Goal: Task Accomplishment & Management: Manage account settings

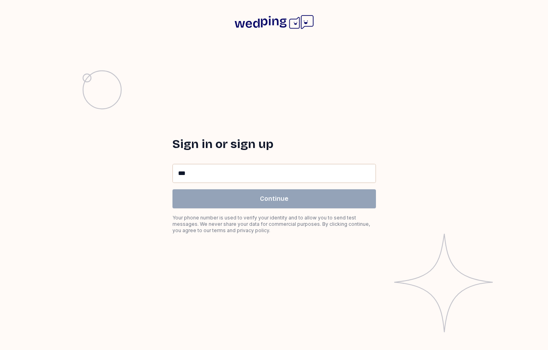
click at [221, 171] on input "**" at bounding box center [274, 173] width 203 height 18
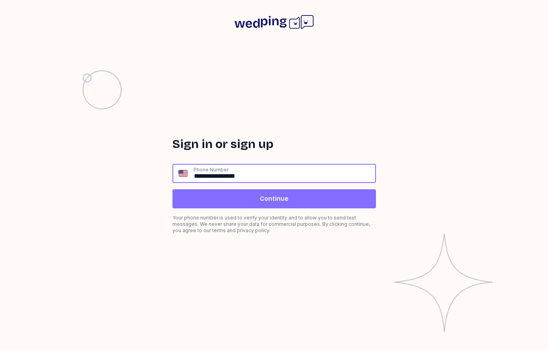
type input "**********"
click input "submit" at bounding box center [0, 0] width 0 height 0
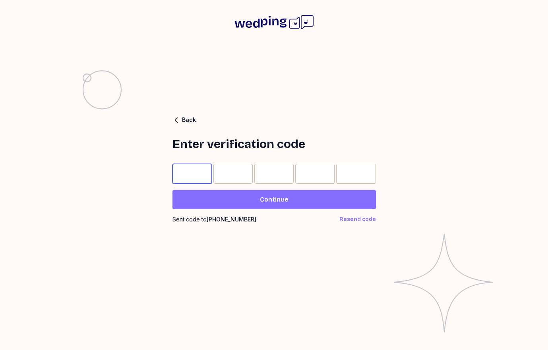
click at [177, 170] on input "Please enter OTP character 1" at bounding box center [191, 174] width 39 height 20
type input "*"
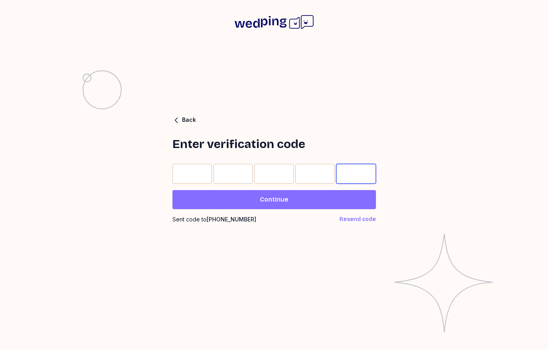
type input "*"
click input "submit" at bounding box center [0, 0] width 0 height 0
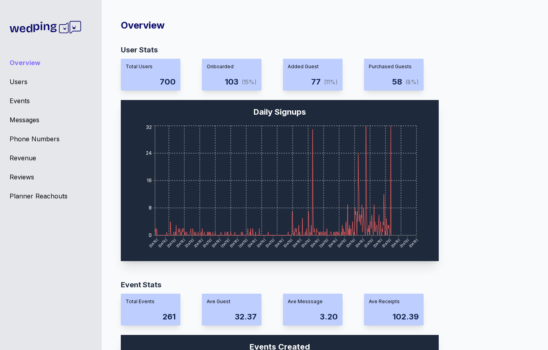
click at [24, 97] on div "Events" at bounding box center [51, 101] width 83 height 10
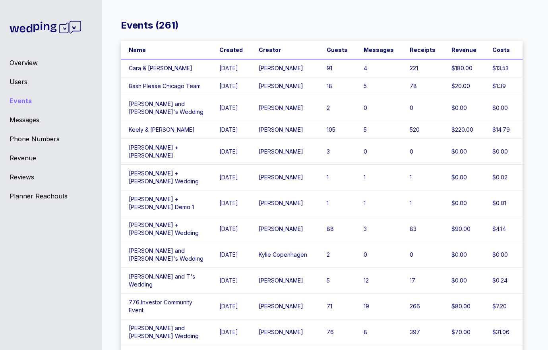
click at [41, 63] on div "Overview" at bounding box center [51, 63] width 83 height 10
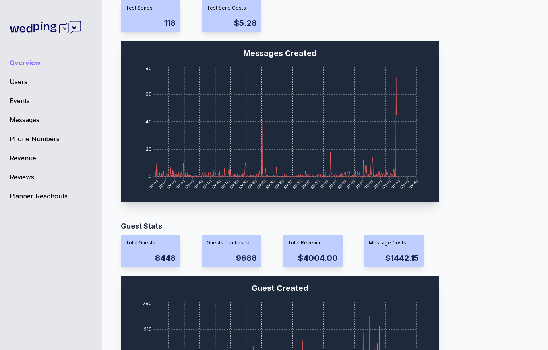
scroll to position [679, 0]
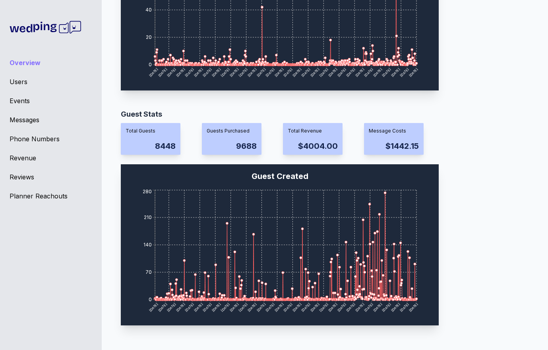
click at [20, 97] on div "Events" at bounding box center [51, 101] width 83 height 10
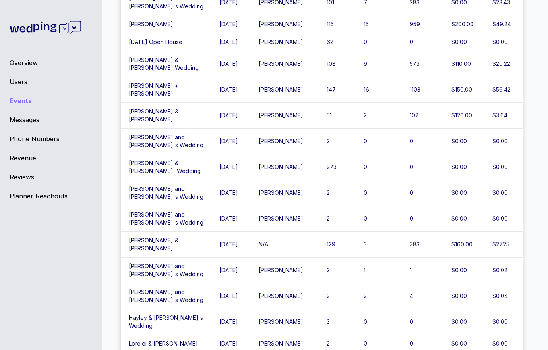
scroll to position [576, 0]
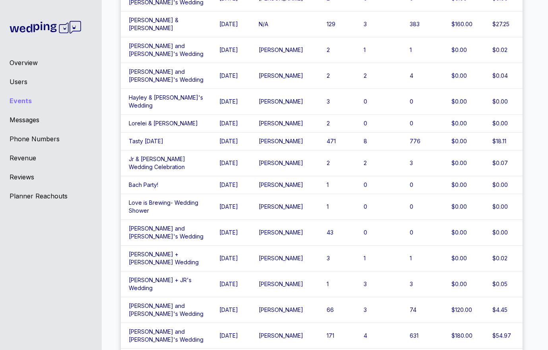
click at [20, 97] on div "Events" at bounding box center [51, 101] width 83 height 10
click at [10, 96] on link "Events" at bounding box center [51, 101] width 83 height 10
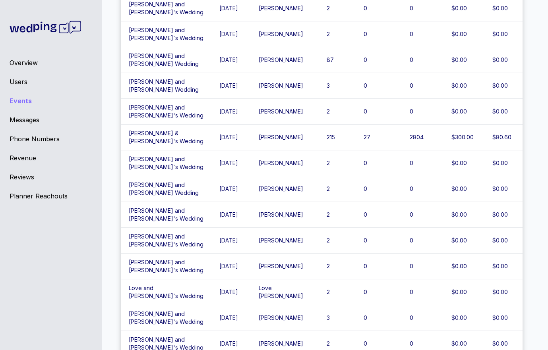
scroll to position [2937, 0]
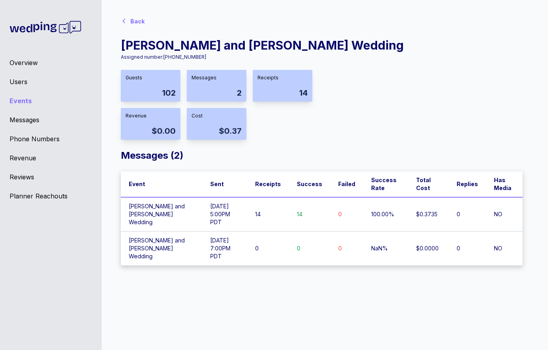
scroll to position [6, 0]
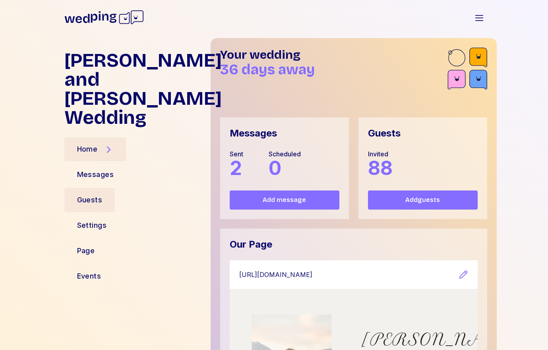
click at [93, 188] on div "Guests" at bounding box center [89, 200] width 51 height 24
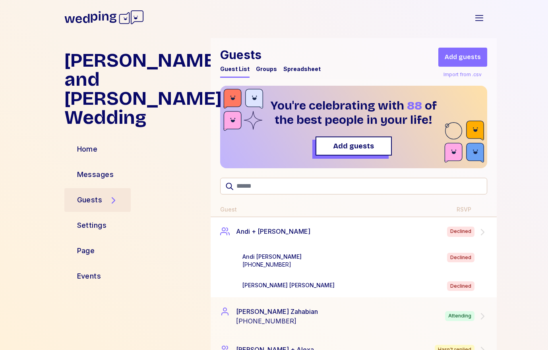
click at [280, 247] on div "Andi Spiegler +18188230065 Declined" at bounding box center [366, 261] width 261 height 29
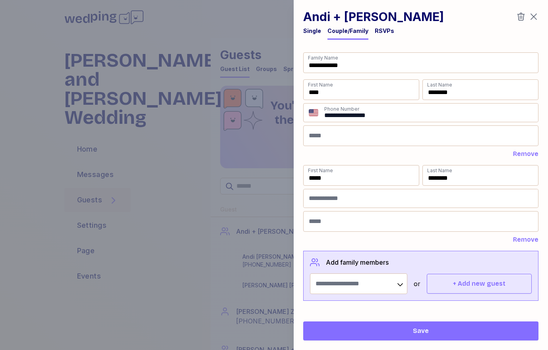
click at [379, 35] on div "RSVPs" at bounding box center [384, 33] width 19 height 13
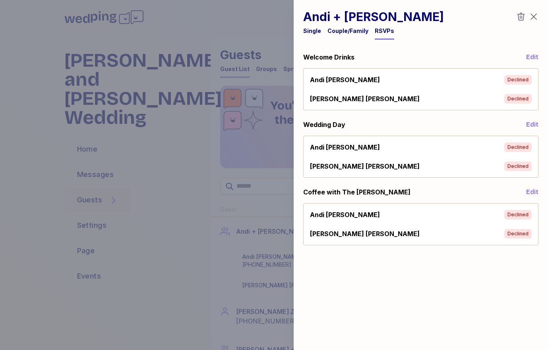
click at [168, 207] on div at bounding box center [274, 175] width 548 height 350
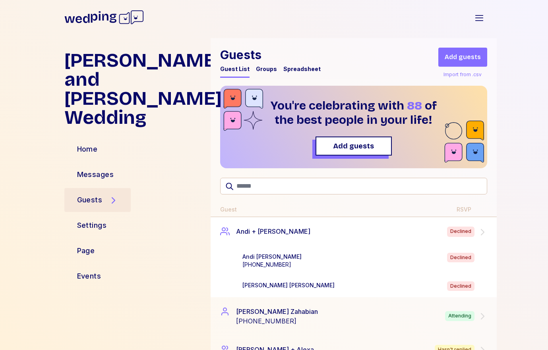
click at [291, 286] on div "Marty Spiegler Declined" at bounding box center [366, 287] width 248 height 10
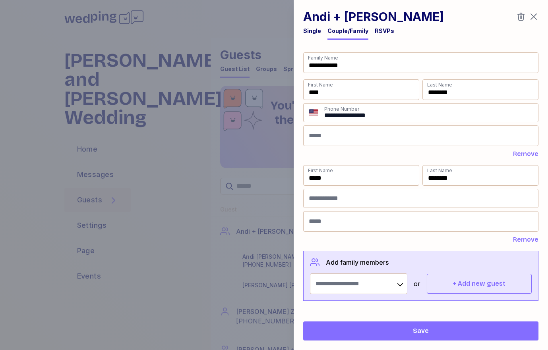
click at [382, 37] on div "RSVPs" at bounding box center [384, 33] width 19 height 13
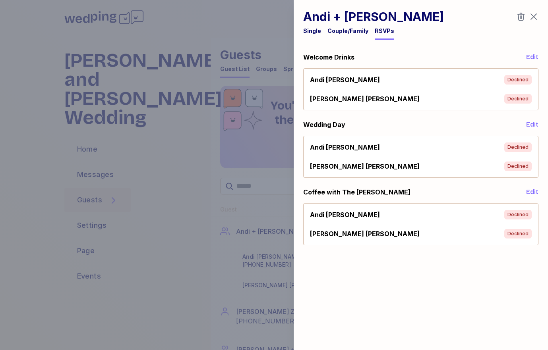
click at [360, 154] on div "Andi Spiegler Declined" at bounding box center [421, 147] width 228 height 16
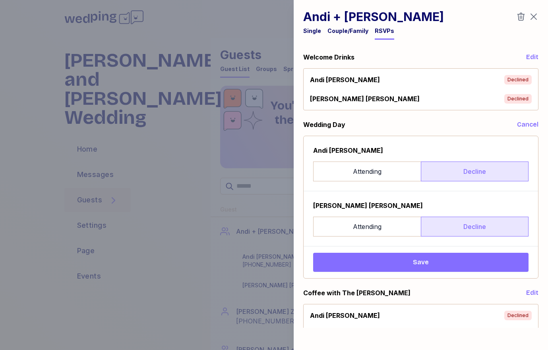
scroll to position [14, 0]
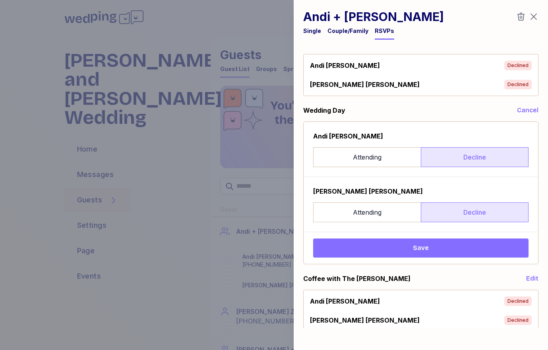
click at [356, 248] on span "Save" at bounding box center [420, 248] width 203 height 10
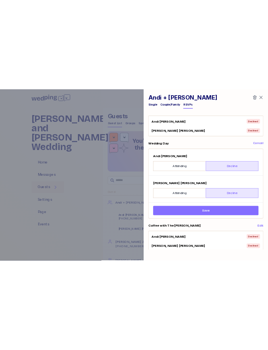
scroll to position [0, 0]
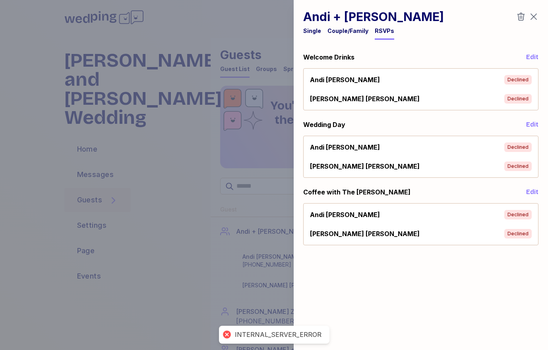
click at [278, 334] on div "INTERNAL_SERVER_ERROR" at bounding box center [278, 335] width 87 height 8
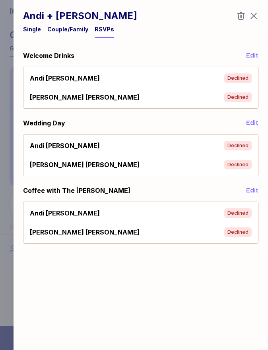
click at [203, 143] on div "Andi Spiegler Declined" at bounding box center [141, 146] width 222 height 10
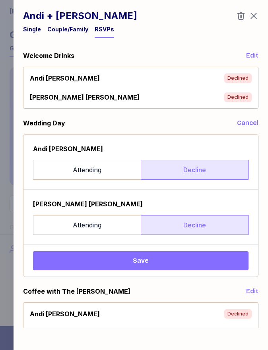
click at [176, 261] on span "Save" at bounding box center [140, 261] width 203 height 10
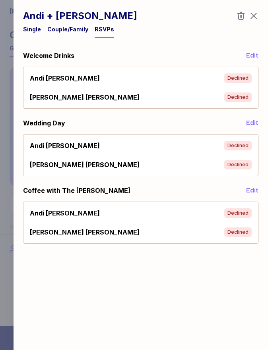
click at [255, 15] on icon "button" at bounding box center [254, 16] width 10 height 10
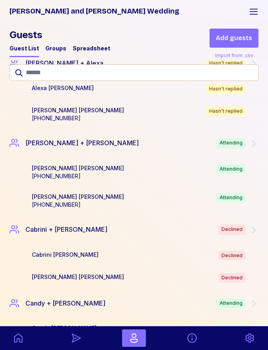
scroll to position [534, 0]
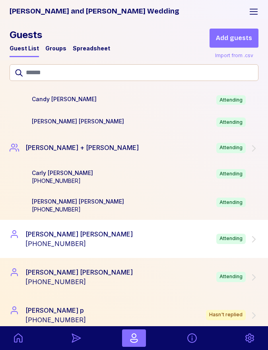
click at [97, 230] on div "Connor Perkins +19715339210 Attending" at bounding box center [134, 239] width 249 height 19
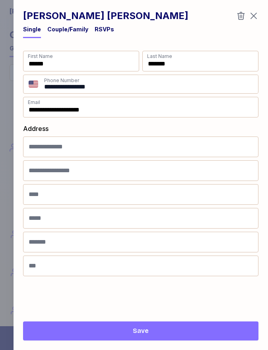
click at [95, 32] on div "RSVPs" at bounding box center [104, 29] width 19 height 8
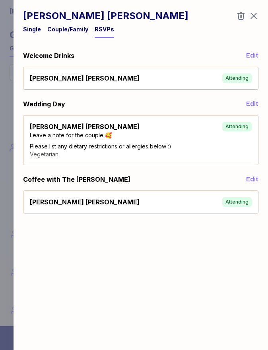
click at [168, 123] on div "Connor Perkins Attending" at bounding box center [141, 127] width 222 height 10
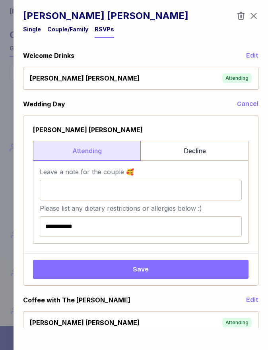
scroll to position [6, 0]
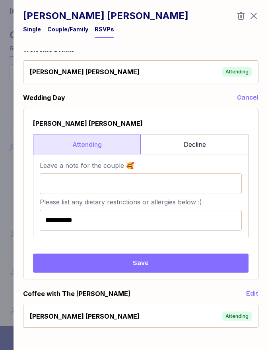
click at [144, 260] on span "Save" at bounding box center [141, 264] width 16 height 10
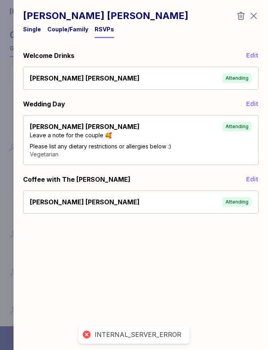
click at [254, 16] on icon "button" at bounding box center [254, 16] width 10 height 10
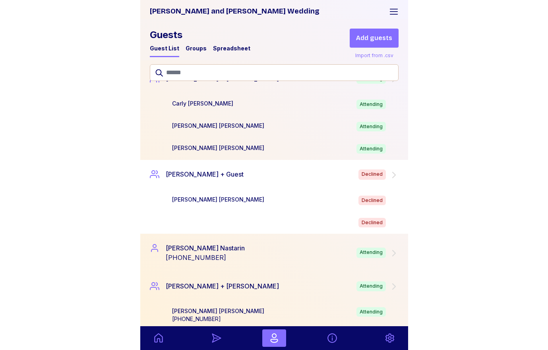
scroll to position [1280, 0]
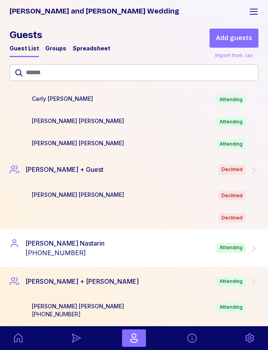
click at [126, 255] on div "Jessica Nastarin +18182923116 Attending" at bounding box center [134, 248] width 249 height 19
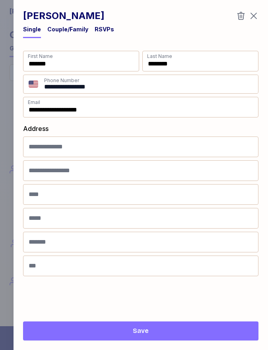
click at [100, 29] on div "RSVPs" at bounding box center [104, 29] width 19 height 8
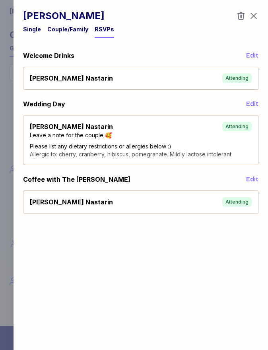
click at [95, 203] on div "Jessica Nastarin Attending" at bounding box center [141, 202] width 222 height 10
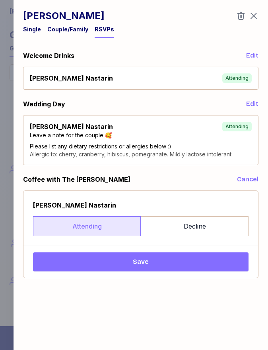
click at [100, 270] on button "Save" at bounding box center [140, 262] width 215 height 19
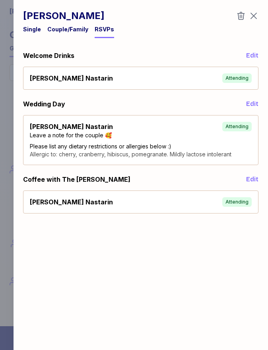
click at [251, 14] on icon "button" at bounding box center [254, 16] width 10 height 10
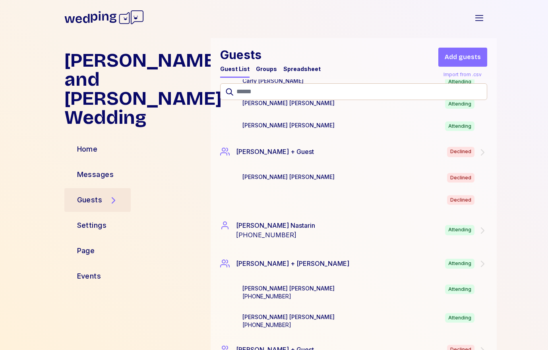
click at [467, 17] on div "Jessica and Connor's Wedding Open sidebar" at bounding box center [274, 17] width 445 height 29
click at [477, 17] on icon "button" at bounding box center [479, 18] width 8 height 6
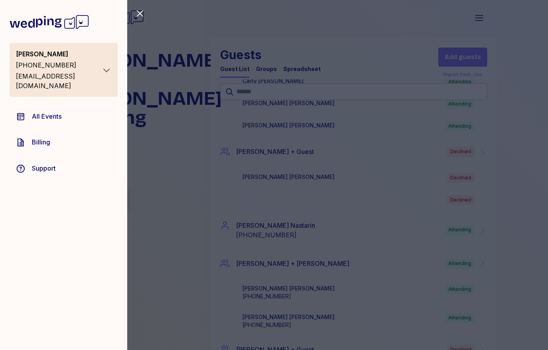
click at [91, 64] on div "+16092042984" at bounding box center [57, 65] width 83 height 10
click at [104, 69] on icon "button" at bounding box center [106, 71] width 6 height 4
click at [143, 30] on div "Close sidebar dylan p +16092042984 dylanpetro17@gmail.com Logout All Events Bil…" at bounding box center [274, 175] width 548 height 350
click at [56, 113] on link "All Events" at bounding box center [64, 116] width 108 height 23
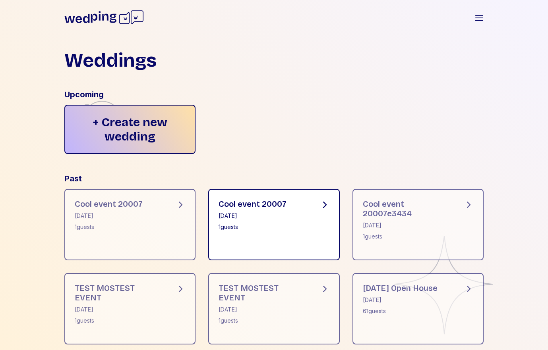
click at [222, 232] on div "Cool event 20007 [DATE] 1 guests" at bounding box center [273, 224] width 131 height 71
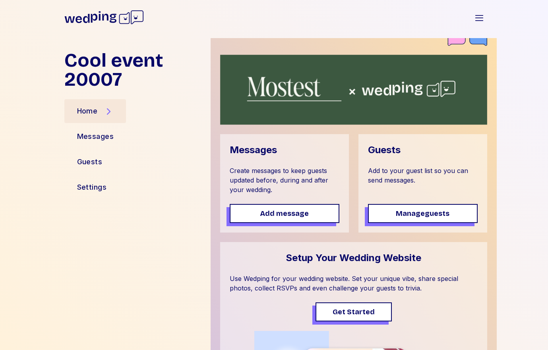
scroll to position [54, 0]
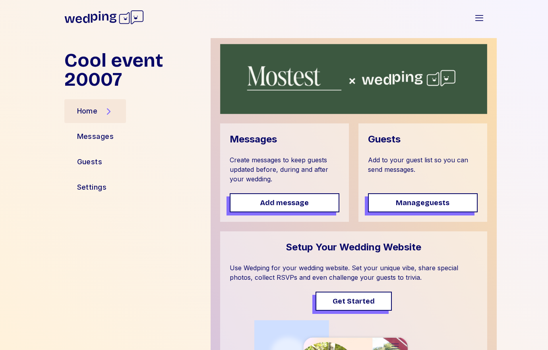
click at [104, 8] on icon at bounding box center [103, 17] width 79 height 25
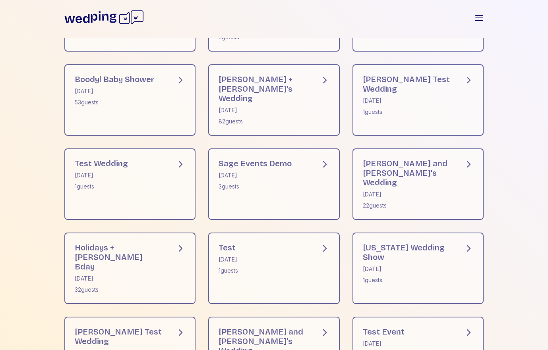
scroll to position [539, 0]
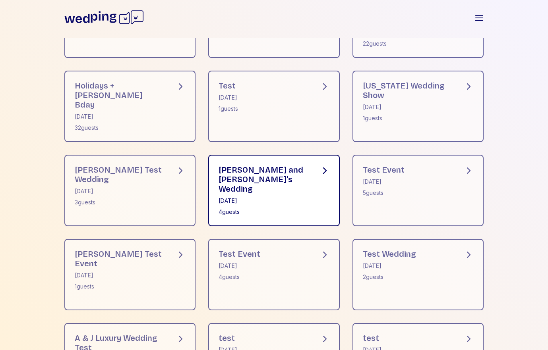
click at [247, 211] on div "[PERSON_NAME] and [PERSON_NAME]'s Wedding [DATE] 4 guests" at bounding box center [273, 190] width 131 height 71
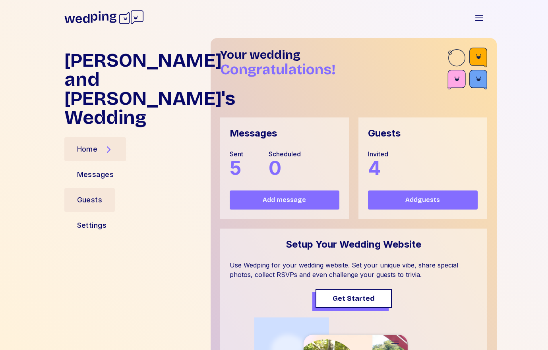
click at [111, 188] on div "Guests" at bounding box center [89, 200] width 51 height 24
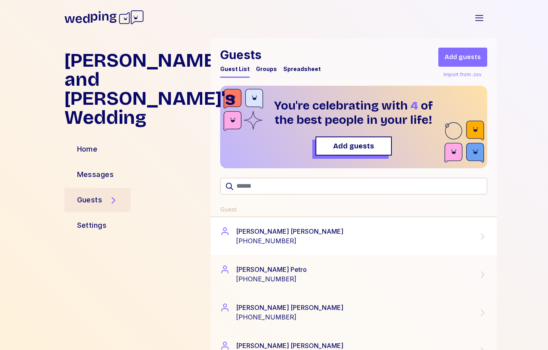
click at [301, 232] on div "[PERSON_NAME] [PHONE_NUMBER]" at bounding box center [353, 236] width 267 height 19
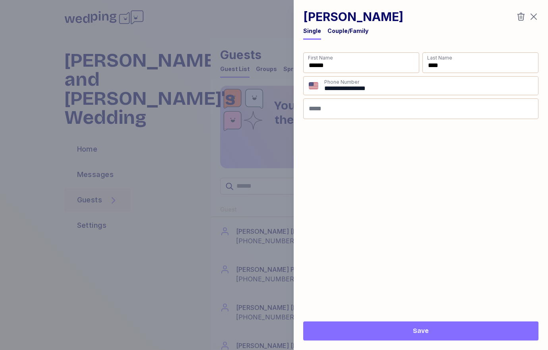
click at [359, 44] on div "**********" at bounding box center [421, 175] width 254 height 350
click at [355, 33] on div "Couple/Family" at bounding box center [347, 31] width 41 height 8
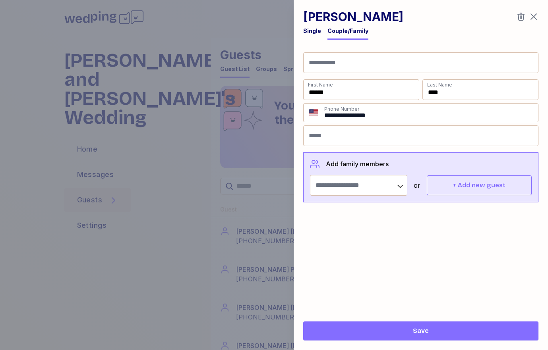
click at [316, 30] on div "Single" at bounding box center [312, 31] width 18 height 8
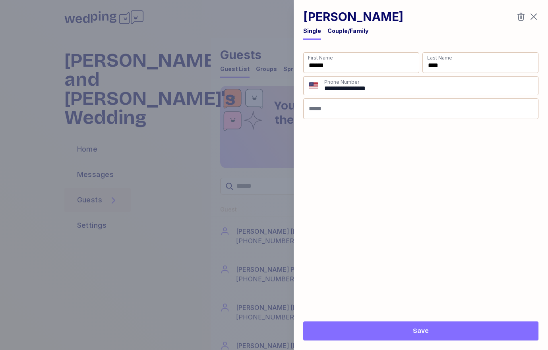
click at [240, 130] on div at bounding box center [274, 175] width 548 height 350
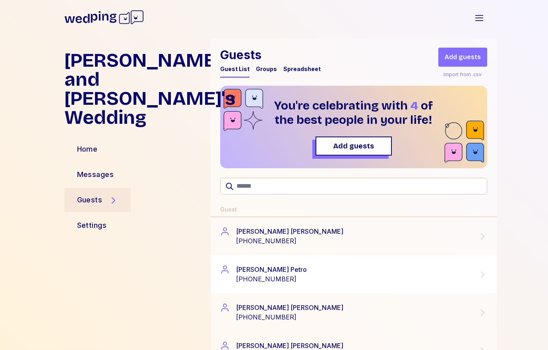
click at [249, 274] on div "[PERSON_NAME]" at bounding box center [271, 270] width 71 height 10
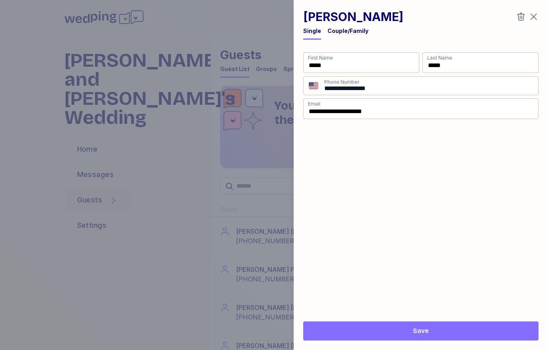
click at [533, 19] on icon "button" at bounding box center [534, 17] width 10 height 10
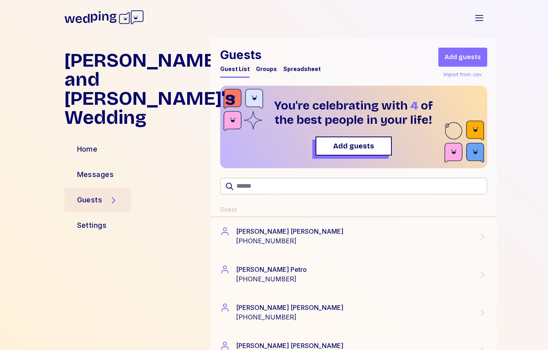
click at [112, 19] on icon at bounding box center [104, 17] width 26 height 12
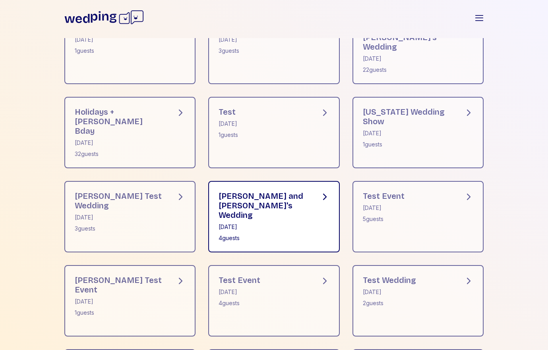
scroll to position [765, 0]
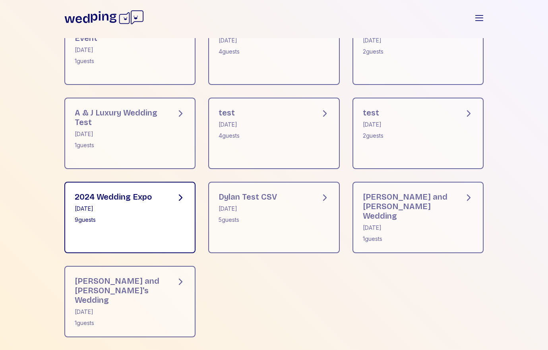
click at [149, 221] on div "9 guests" at bounding box center [113, 220] width 77 height 8
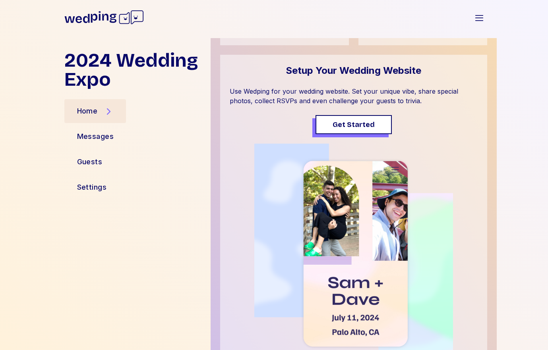
scroll to position [330, 0]
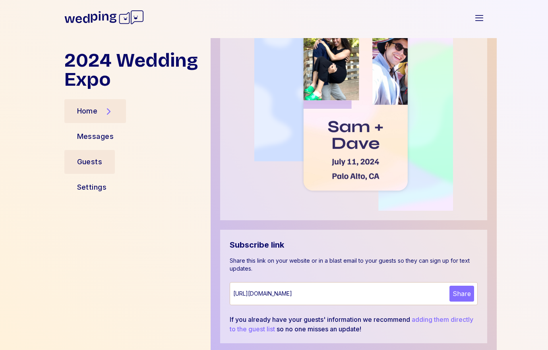
click at [101, 158] on div "Guests" at bounding box center [89, 161] width 25 height 11
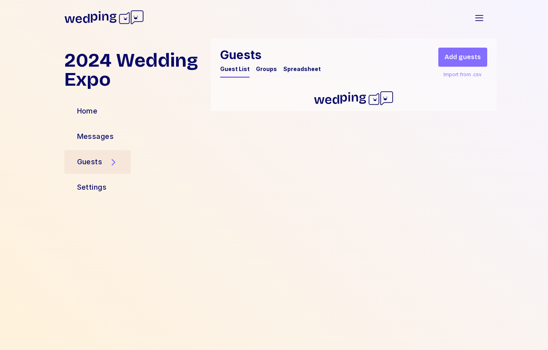
scroll to position [0, 0]
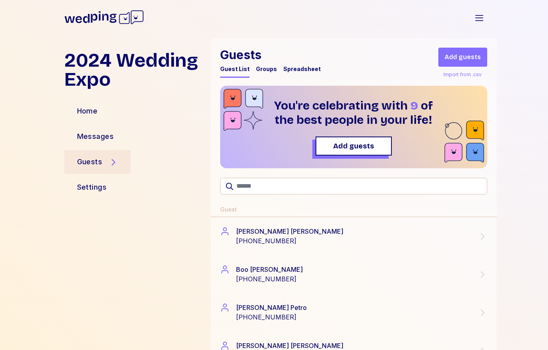
click at [85, 18] on icon at bounding box center [103, 17] width 79 height 25
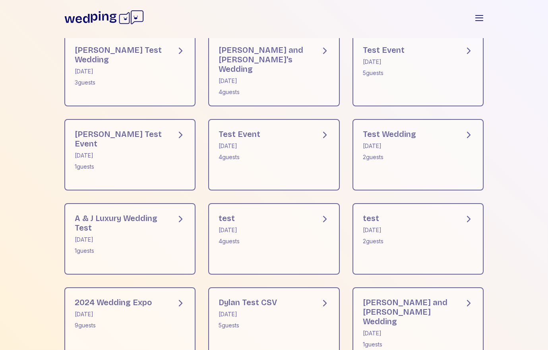
scroll to position [657, 0]
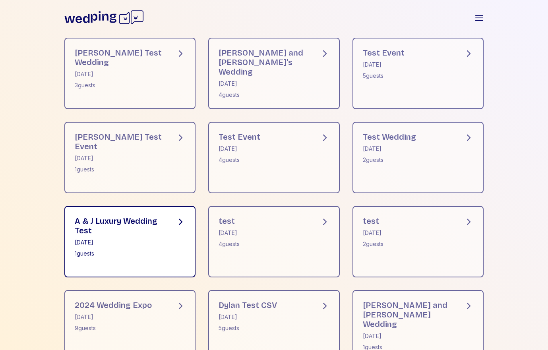
click at [161, 245] on div "[DATE]" at bounding box center [119, 243] width 89 height 8
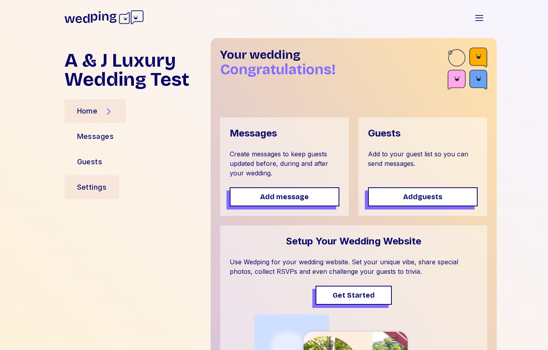
click at [96, 183] on div "Settings" at bounding box center [92, 187] width 30 height 11
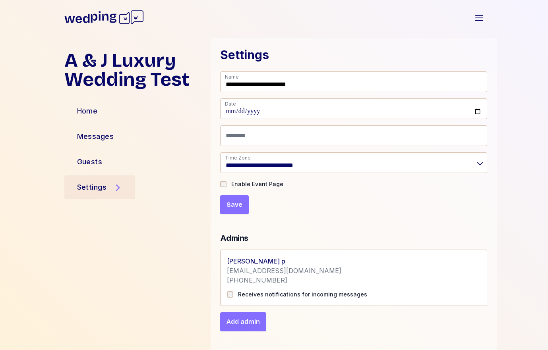
click at [93, 123] on div "Home Messages Guests Settings" at bounding box center [134, 149] width 140 height 95
click at [93, 118] on div "Home" at bounding box center [87, 111] width 46 height 24
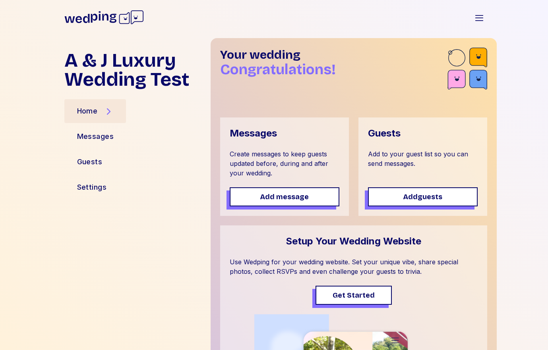
click at [355, 294] on span "Get Started" at bounding box center [355, 293] width 42 height 11
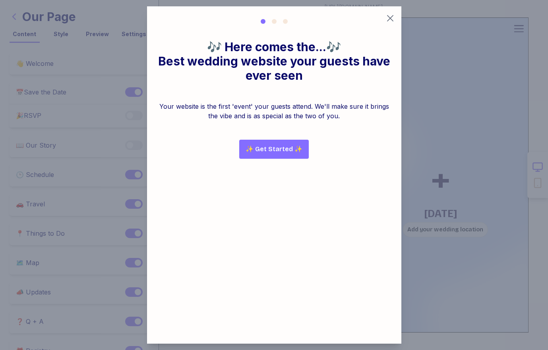
click at [274, 140] on button "✨ Get Started ✨" at bounding box center [274, 149] width 70 height 19
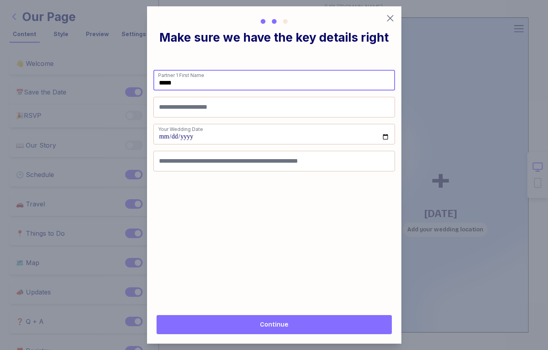
click at [236, 76] on input "*****" at bounding box center [273, 80] width 241 height 21
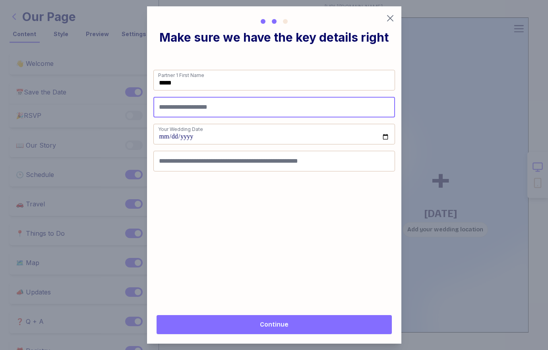
click at [228, 106] on input "Partner 2 First Name" at bounding box center [273, 107] width 241 height 21
type input "****"
click at [246, 319] on button "Continue" at bounding box center [273, 324] width 235 height 19
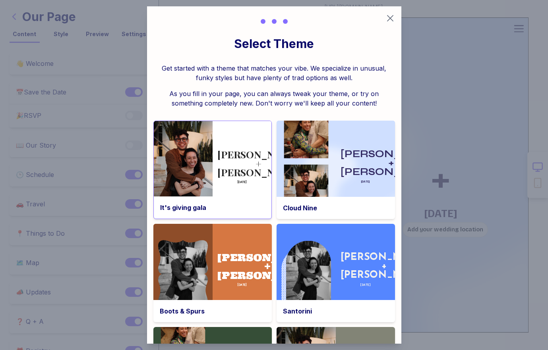
click at [251, 212] on div "It's giving gala" at bounding box center [213, 208] width 118 height 22
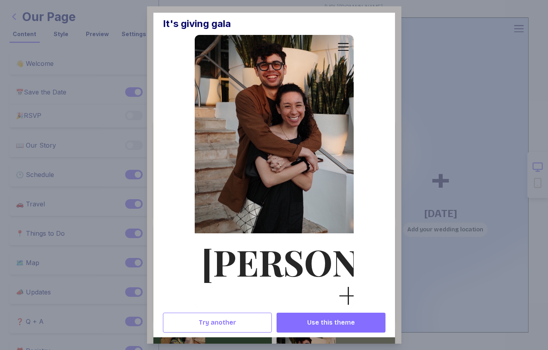
click at [295, 327] on span "Use this theme" at bounding box center [331, 323] width 96 height 10
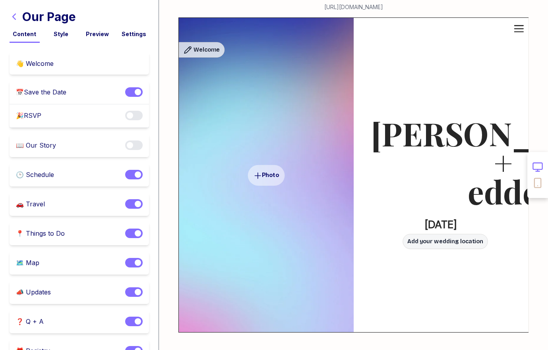
click at [48, 15] on h1 "Our Page" at bounding box center [49, 17] width 54 height 14
click at [14, 14] on icon "button" at bounding box center [15, 17] width 10 height 10
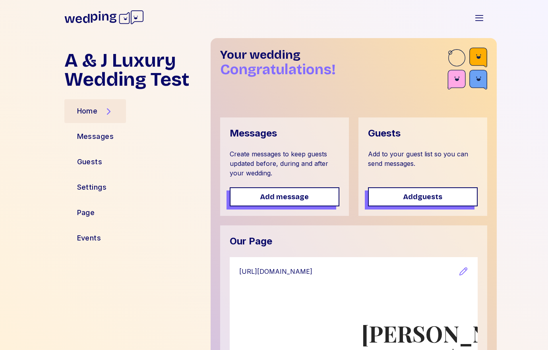
click at [83, 116] on div "Home" at bounding box center [87, 111] width 21 height 11
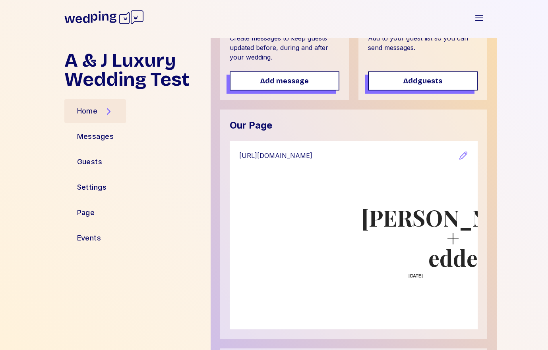
scroll to position [197, 0]
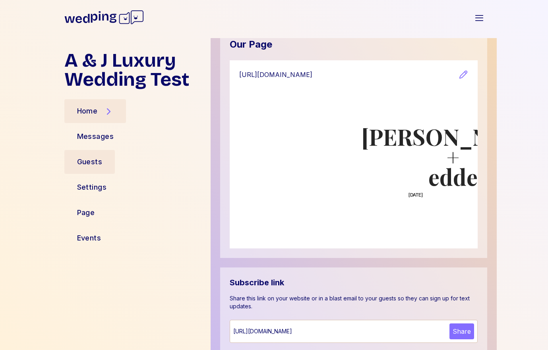
click at [102, 155] on div "Guests" at bounding box center [89, 162] width 51 height 24
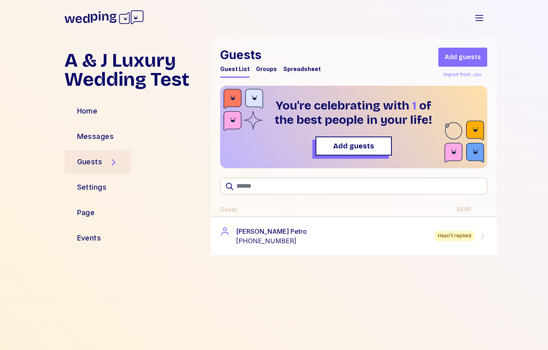
click at [276, 239] on div "+16092042984" at bounding box center [271, 241] width 71 height 10
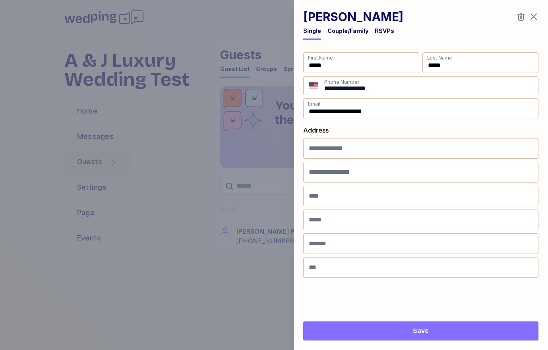
click at [165, 150] on div at bounding box center [274, 175] width 548 height 350
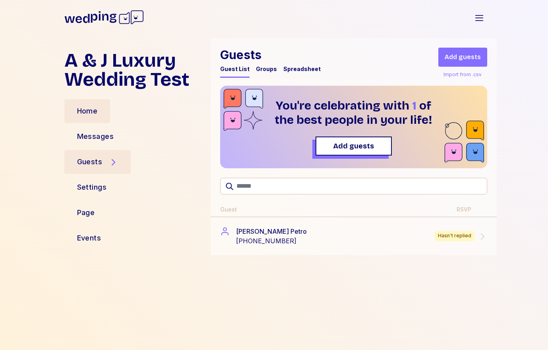
click at [110, 110] on div "Home" at bounding box center [87, 111] width 46 height 24
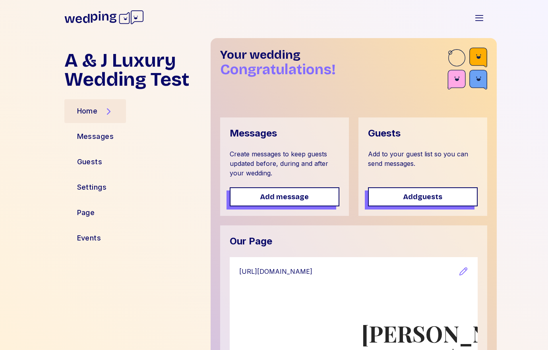
click at [290, 282] on div "https://www.wedping.com/cd0bcbd2-0f2f-4900-a132-0a443f8fcaf2" at bounding box center [354, 271] width 248 height 29
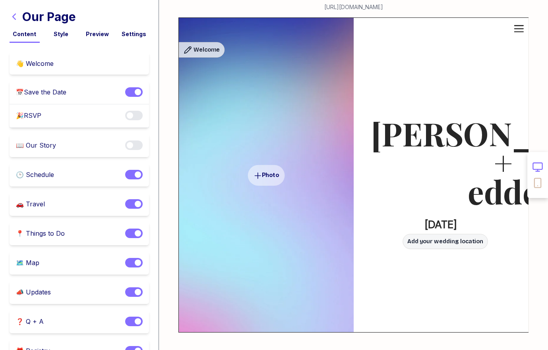
click at [135, 121] on div "Enable notifications" at bounding box center [133, 116] width 17 height 10
click at [135, 118] on button "Enable notifications" at bounding box center [133, 116] width 17 height 10
click at [15, 14] on icon "button" at bounding box center [14, 17] width 4 height 6
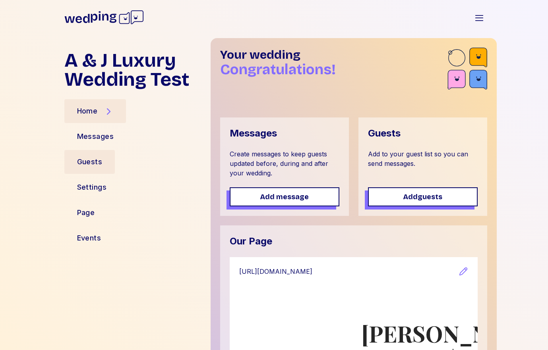
click at [78, 172] on div "Guests" at bounding box center [89, 162] width 51 height 24
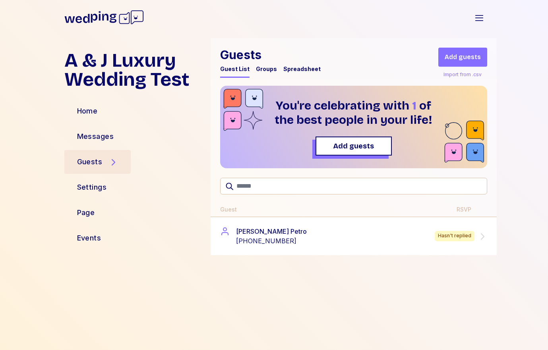
click at [355, 254] on div "Dylan Petro +16092042984 Hasn't replied" at bounding box center [353, 236] width 286 height 38
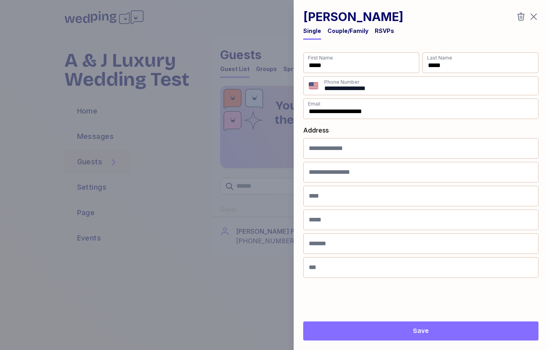
click at [91, 100] on div at bounding box center [274, 175] width 548 height 350
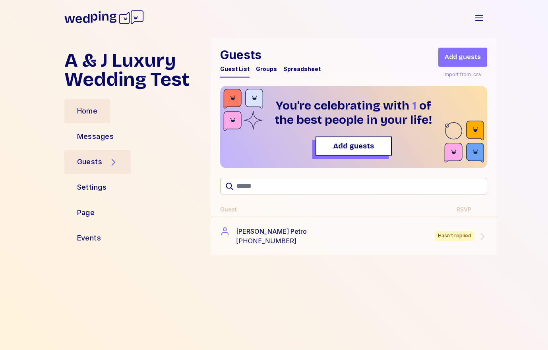
click at [90, 116] on div "Home" at bounding box center [87, 111] width 21 height 11
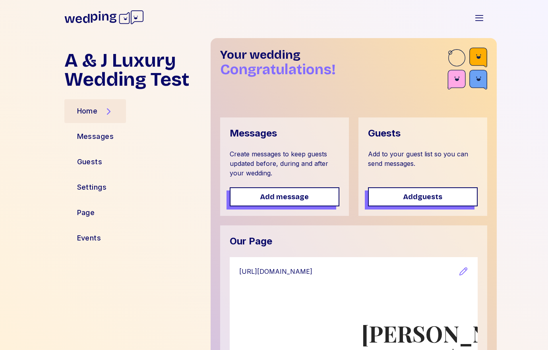
click at [356, 271] on link "https://www.wedping.com/cd0bcbd2-0f2f-4900-a132-0a443f8fcaf2" at bounding box center [348, 272] width 219 height 10
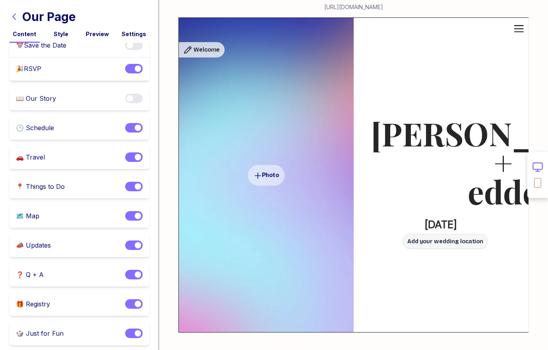
scroll to position [48, 0]
click at [34, 129] on div "🕒 Schedule" at bounding box center [35, 127] width 38 height 10
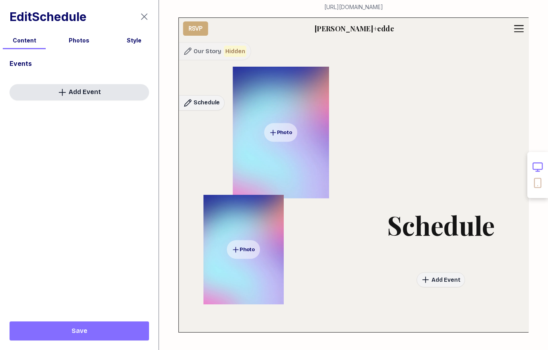
click at [61, 95] on icon "button" at bounding box center [63, 93] width 10 height 10
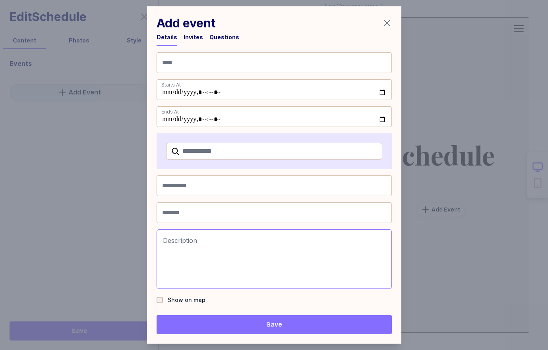
scroll to position [1102, 0]
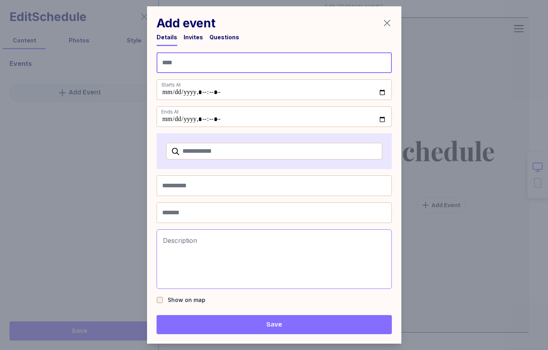
click at [201, 68] on input "Name" at bounding box center [273, 62] width 235 height 21
type input "****"
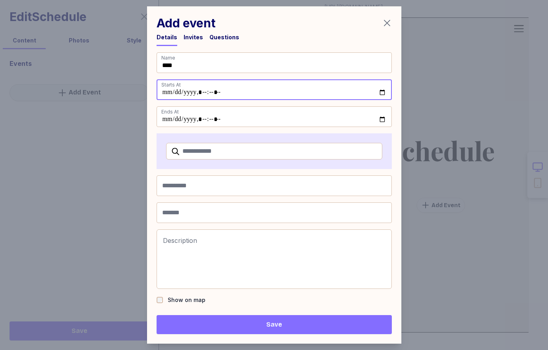
click at [384, 92] on input "datetime-local" at bounding box center [273, 89] width 235 height 21
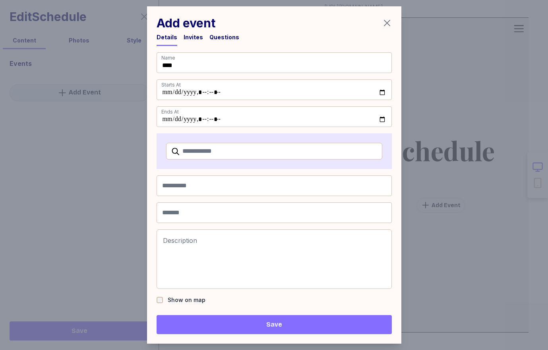
type input "**********"
click at [365, 132] on div "Name **** Starts At Ends At Venue name Address Description Description Highligh…" at bounding box center [273, 178] width 235 height 253
click at [375, 126] on input "datetime-local" at bounding box center [273, 116] width 235 height 21
type input "**********"
click at [255, 255] on div at bounding box center [273, 260] width 235 height 60
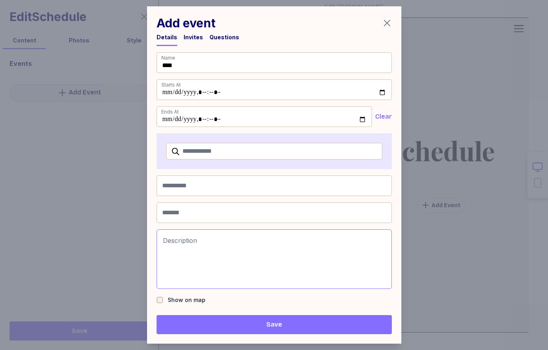
click at [215, 275] on div at bounding box center [273, 260] width 235 height 60
click at [220, 326] on span "Save" at bounding box center [274, 325] width 222 height 10
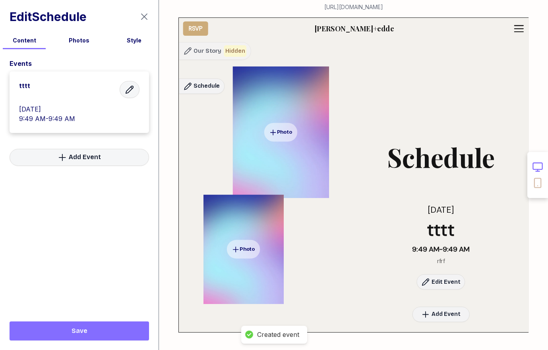
scroll to position [1056, 0]
click at [70, 330] on span "Save" at bounding box center [79, 331] width 127 height 10
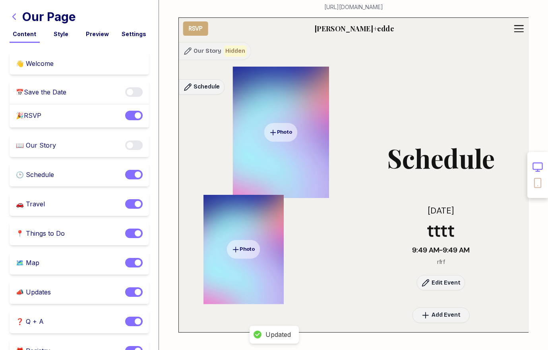
click at [15, 13] on icon "button" at bounding box center [15, 17] width 10 height 10
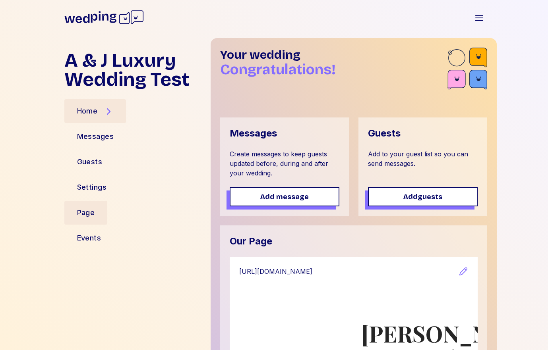
click at [81, 200] on div "Home Messages Guests Settings Page Events" at bounding box center [134, 175] width 140 height 146
click at [81, 209] on div "Page" at bounding box center [86, 212] width 18 height 11
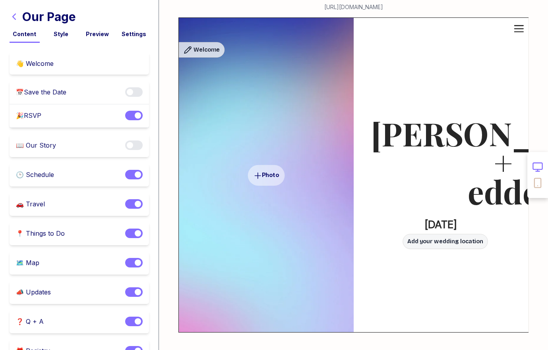
click at [16, 10] on div "Our Page" at bounding box center [79, 17] width 139 height 14
click at [16, 15] on icon "button" at bounding box center [15, 17] width 10 height 10
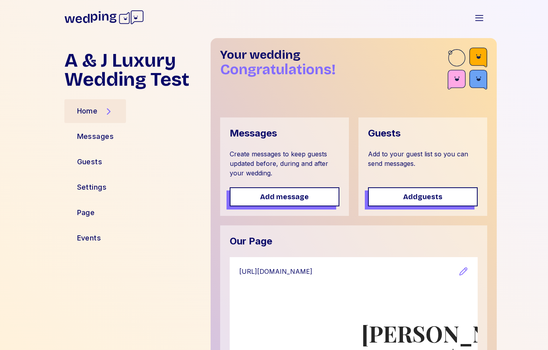
click at [256, 270] on link "https://www.wedping.com/cd0bcbd2-0f2f-4900-a132-0a443f8fcaf2" at bounding box center [348, 272] width 219 height 10
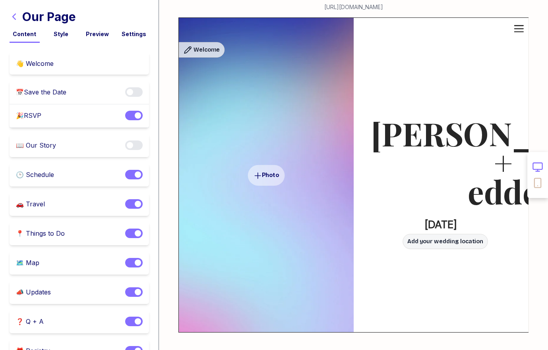
click at [46, 112] on div "🎉 RSVP Enable notifications" at bounding box center [79, 115] width 139 height 23
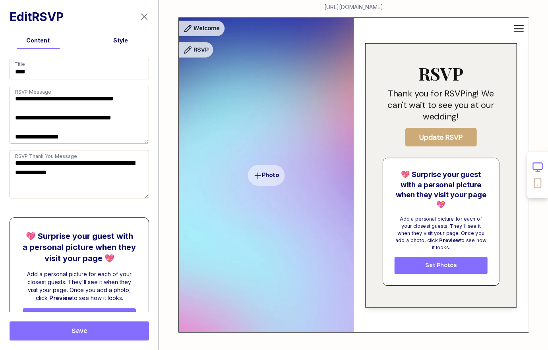
click at [136, 19] on div "Edit RSVP" at bounding box center [79, 16] width 158 height 33
click at [143, 19] on icon "button" at bounding box center [144, 17] width 10 height 10
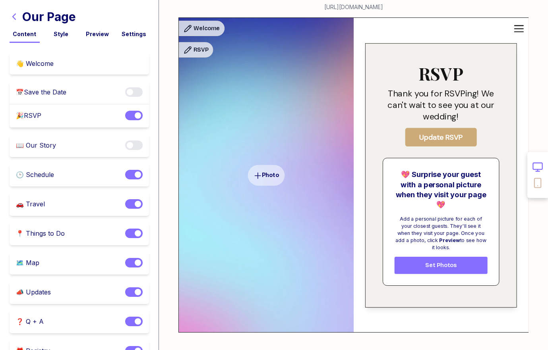
click at [14, 15] on icon "button" at bounding box center [15, 17] width 10 height 10
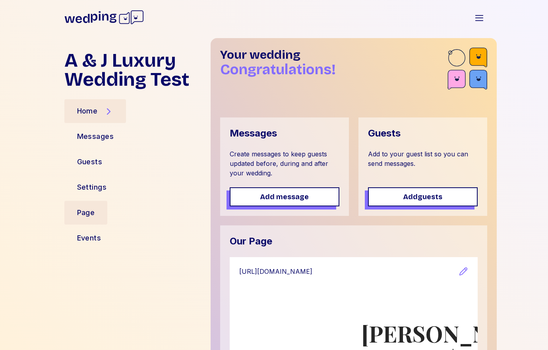
click at [89, 212] on div "Page" at bounding box center [86, 212] width 18 height 11
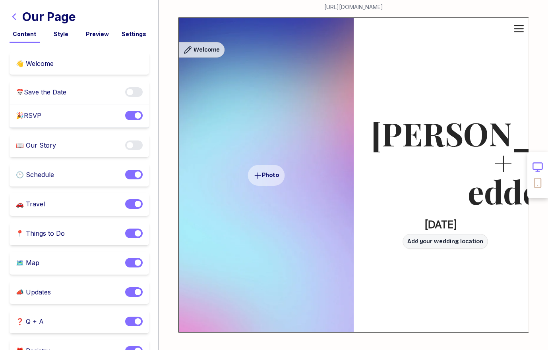
click at [17, 23] on div "Our Page" at bounding box center [79, 17] width 139 height 14
click at [15, 19] on icon "button" at bounding box center [15, 17] width 10 height 10
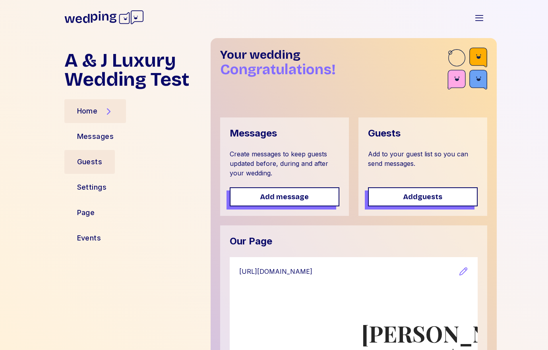
click at [89, 169] on div "Guests" at bounding box center [89, 162] width 51 height 24
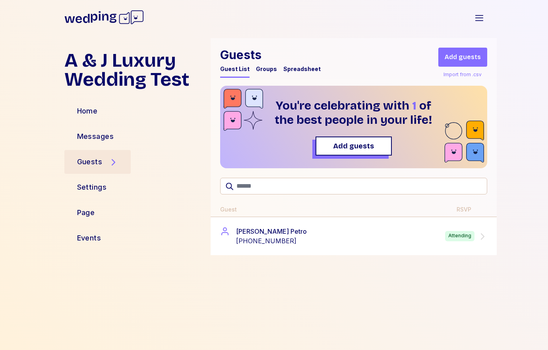
click at [285, 238] on div "Dylan Petro +16092042984 Attending" at bounding box center [353, 236] width 267 height 19
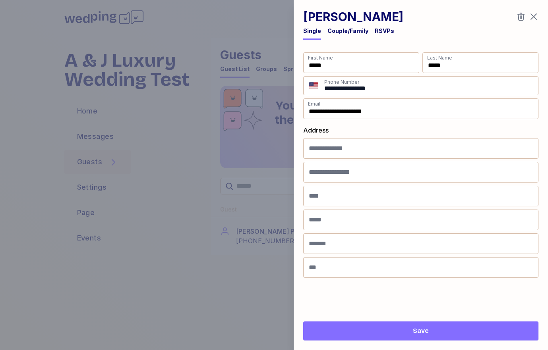
click at [369, 25] on div "Dylan Petro Single Couple/Family RSVPs" at bounding box center [420, 25] width 235 height 30
click at [378, 28] on div "RSVPs" at bounding box center [384, 31] width 19 height 8
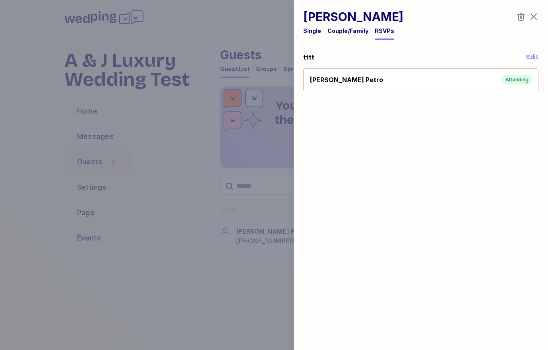
click at [373, 100] on form "tttt Edit Dylan Petro Attending" at bounding box center [420, 190] width 235 height 276
click at [372, 79] on div "Dylan Petro Attending" at bounding box center [421, 80] width 222 height 10
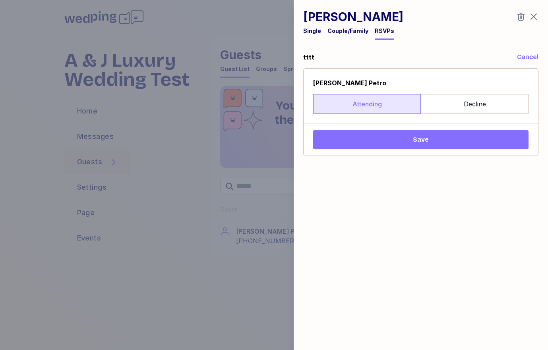
click at [390, 129] on div "Dylan Petro Attending Decline Save" at bounding box center [420, 112] width 234 height 87
click at [390, 141] on span "Save" at bounding box center [420, 140] width 203 height 10
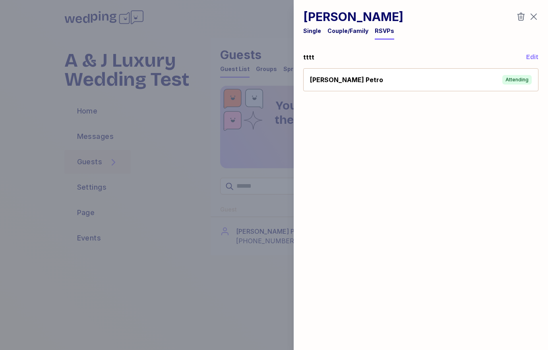
click at [453, 91] on div "Dylan Petro Attending" at bounding box center [420, 79] width 235 height 23
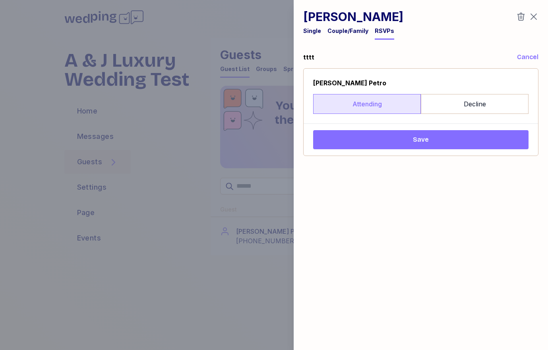
click at [419, 113] on label "Attending" at bounding box center [367, 104] width 108 height 20
click at [433, 113] on label "Decline" at bounding box center [475, 104] width 108 height 20
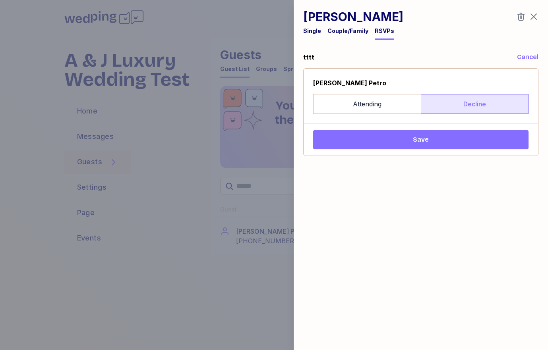
click at [418, 137] on span "Save" at bounding box center [421, 140] width 16 height 10
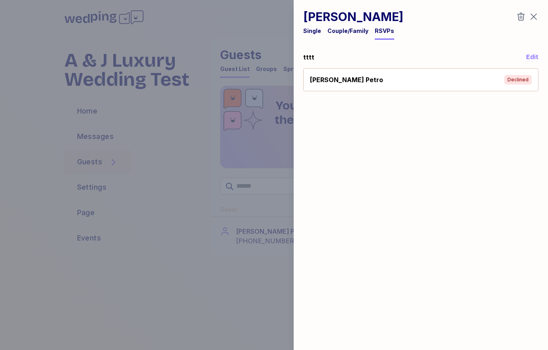
click at [463, 77] on div "Dylan Petro Declined" at bounding box center [421, 80] width 222 height 10
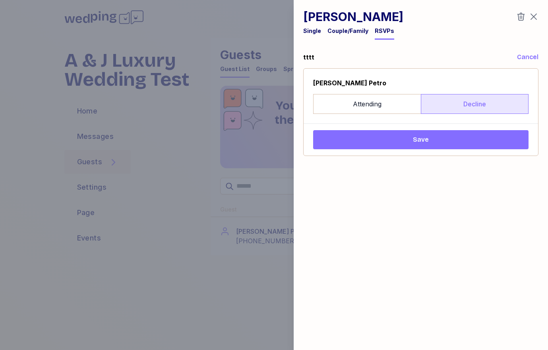
click at [380, 117] on div "Dylan Petro Attending Decline" at bounding box center [420, 96] width 234 height 55
click at [380, 111] on label "Attending" at bounding box center [367, 104] width 108 height 20
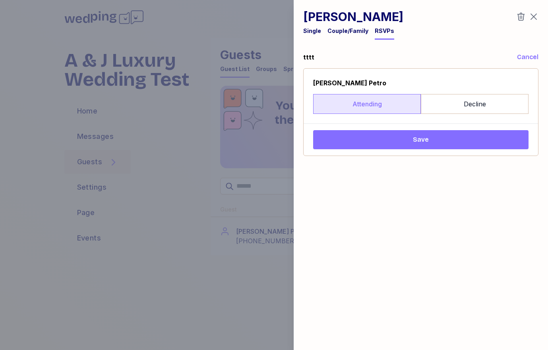
click at [370, 147] on button "Save" at bounding box center [420, 139] width 215 height 19
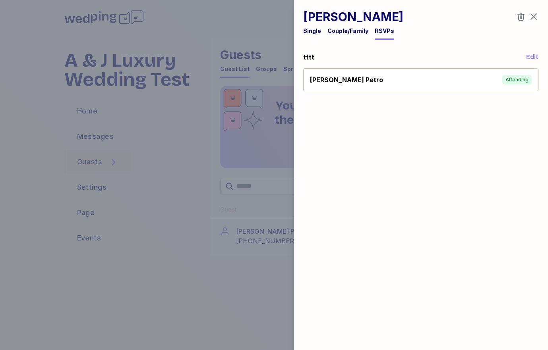
click at [180, 67] on div at bounding box center [274, 175] width 548 height 350
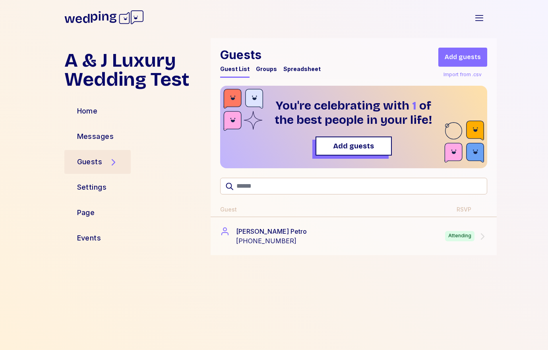
click at [107, 14] on icon at bounding box center [104, 17] width 26 height 12
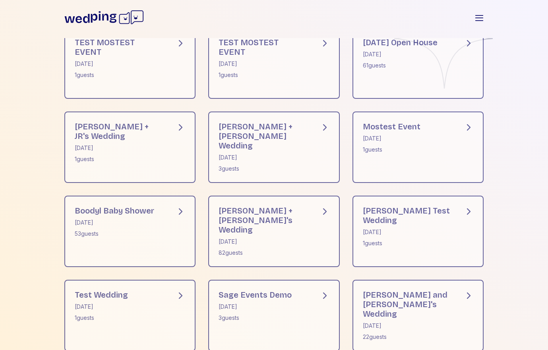
scroll to position [357, 0]
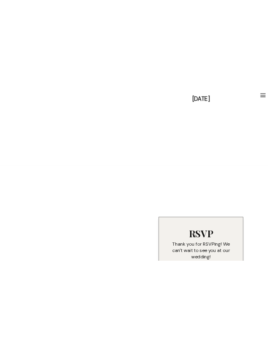
scroll to position [349, 0]
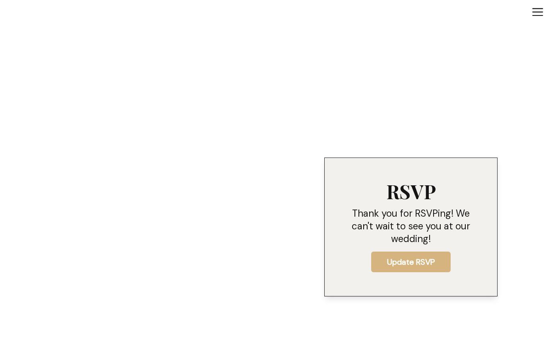
click at [384, 259] on span "Update RSVP" at bounding box center [410, 262] width 67 height 10
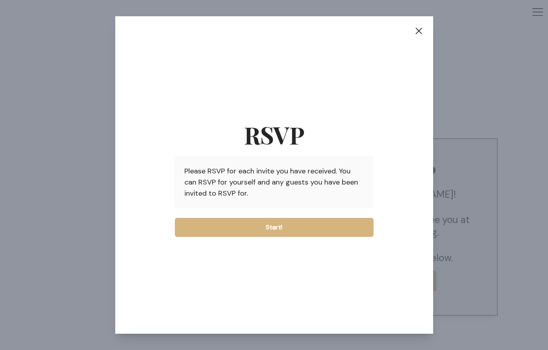
click at [349, 228] on span "Start!" at bounding box center [274, 228] width 186 height 10
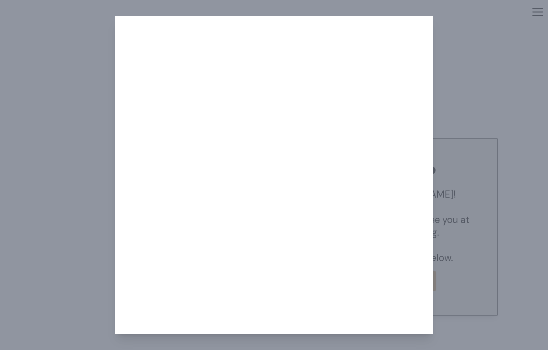
click at [73, 132] on div at bounding box center [274, 175] width 548 height 350
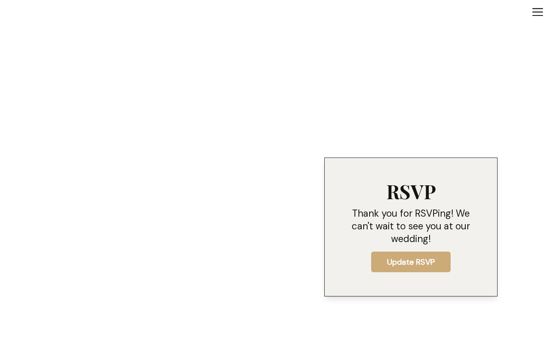
click at [383, 247] on div "RSVP Thank you for RSVPing! We can't wait to see you at our wedding! Update RSVP" at bounding box center [411, 227] width 134 height 91
click at [383, 256] on button "Update RSVP" at bounding box center [410, 262] width 79 height 21
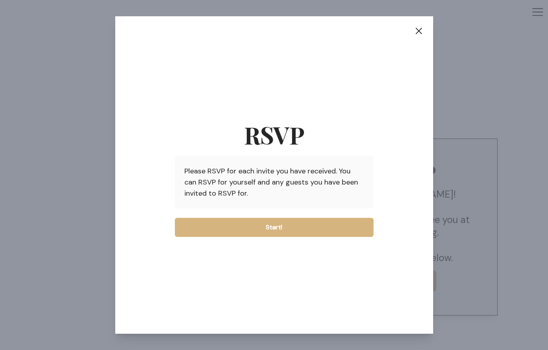
click at [340, 236] on button "Start!" at bounding box center [274, 227] width 199 height 19
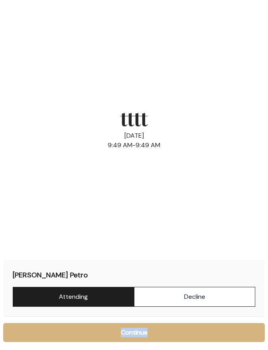
click at [142, 334] on span "Continue" at bounding box center [134, 333] width 27 height 10
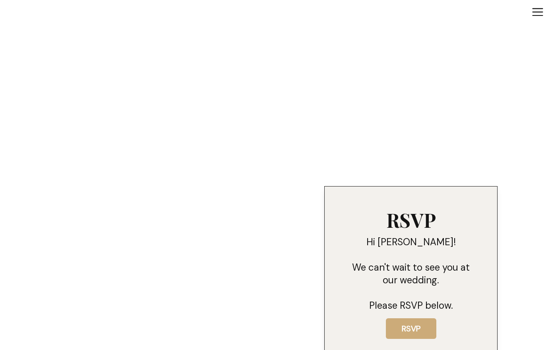
scroll to position [302, 0]
click at [412, 334] on button "RSVP" at bounding box center [411, 328] width 50 height 21
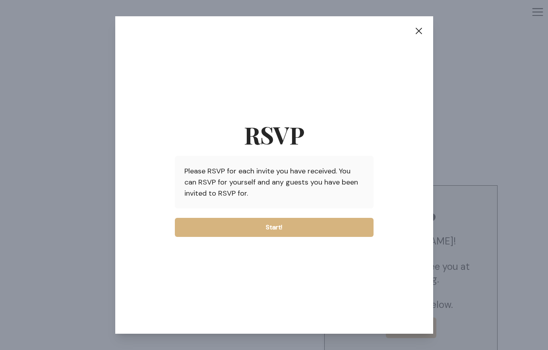
click at [294, 229] on span "Start!" at bounding box center [274, 228] width 186 height 10
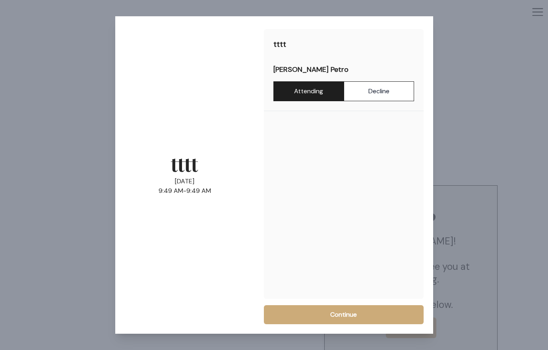
click at [304, 98] on label "Attending" at bounding box center [308, 91] width 70 height 20
click at [311, 308] on button "Continue" at bounding box center [344, 314] width 160 height 19
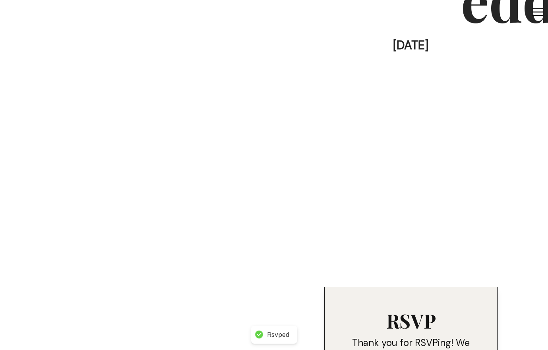
scroll to position [0, 0]
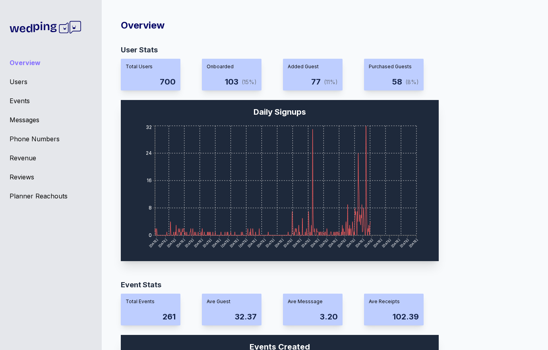
click at [23, 97] on div "Events" at bounding box center [51, 101] width 83 height 10
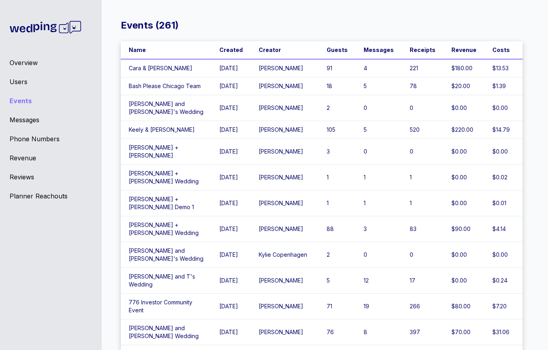
scroll to position [2937, 0]
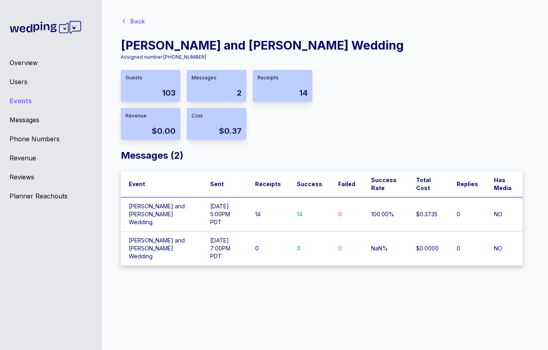
scroll to position [6, 0]
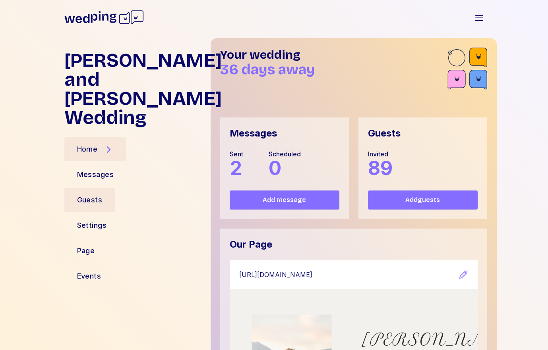
click at [99, 190] on div "Guests" at bounding box center [89, 200] width 51 height 24
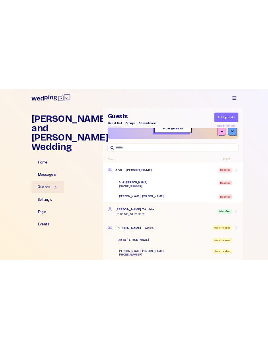
scroll to position [69, 0]
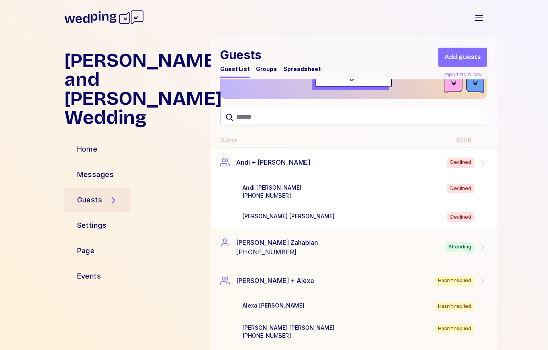
click at [379, 208] on div "[PERSON_NAME] Declined" at bounding box center [366, 217] width 261 height 22
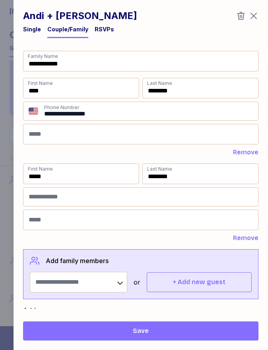
click at [106, 26] on div "RSVPs" at bounding box center [104, 29] width 19 height 8
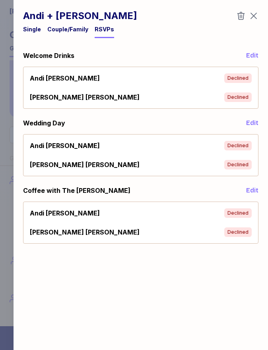
click at [133, 139] on div "[PERSON_NAME] Declined" at bounding box center [141, 146] width 228 height 16
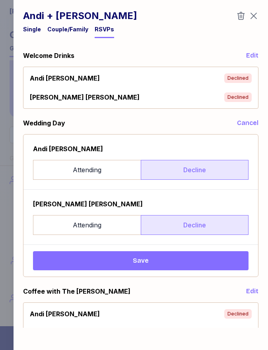
click at [170, 253] on button "Save" at bounding box center [140, 260] width 215 height 19
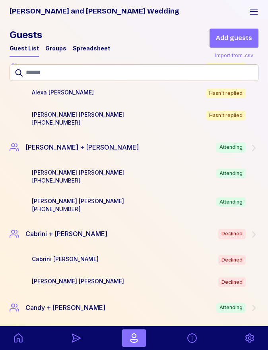
scroll to position [536, 0]
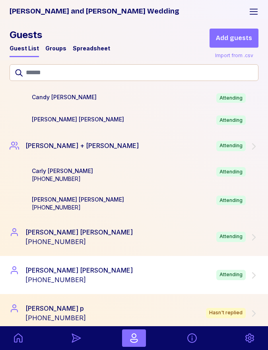
click at [118, 267] on div "[PERSON_NAME] [PHONE_NUMBER] Attending" at bounding box center [134, 275] width 249 height 19
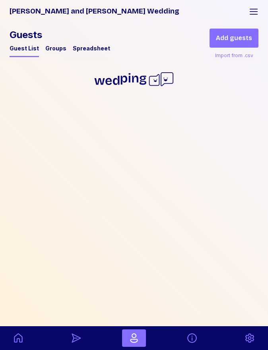
scroll to position [0, 0]
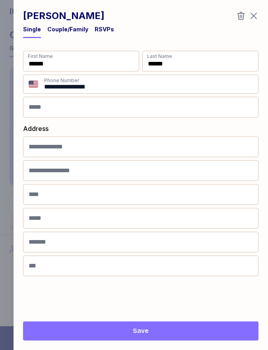
click at [105, 27] on div "RSVPs" at bounding box center [104, 29] width 19 height 8
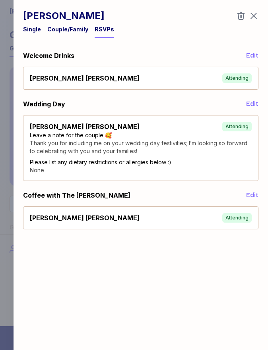
click at [99, 216] on div "Debbie Alpert Attending" at bounding box center [141, 218] width 222 height 10
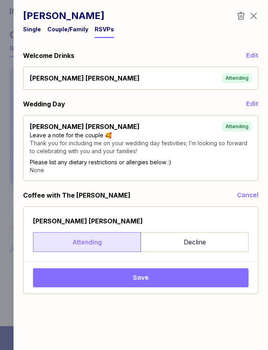
click at [100, 276] on span "Save" at bounding box center [140, 278] width 203 height 10
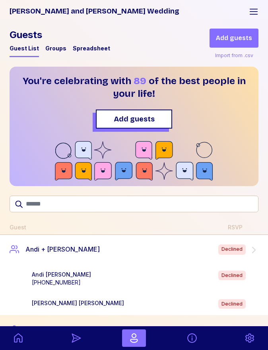
click at [146, 262] on div "Andi + [PERSON_NAME] Declined" at bounding box center [134, 249] width 268 height 29
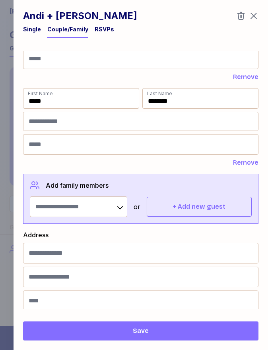
scroll to position [22, 0]
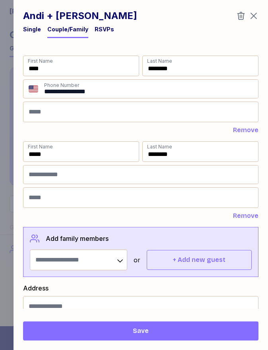
click at [102, 29] on div "RSVPs" at bounding box center [104, 29] width 19 height 8
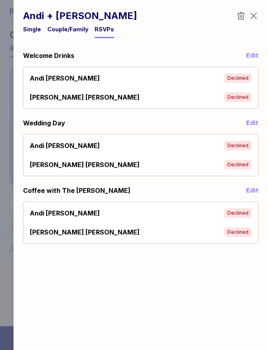
scroll to position [0, 0]
click at [201, 89] on div "[PERSON_NAME] Declined" at bounding box center [141, 97] width 228 height 16
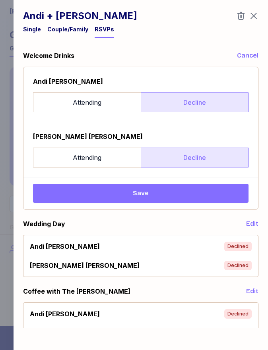
click at [182, 187] on button "Save" at bounding box center [140, 193] width 215 height 19
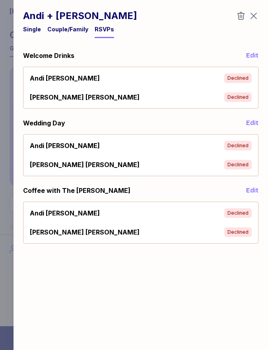
click at [199, 142] on div "[PERSON_NAME] Declined" at bounding box center [141, 146] width 222 height 10
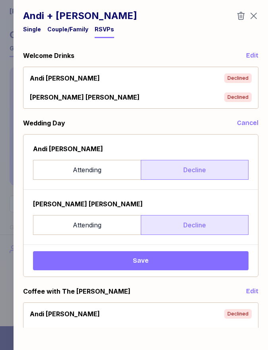
click at [251, 16] on icon "button" at bounding box center [254, 16] width 10 height 10
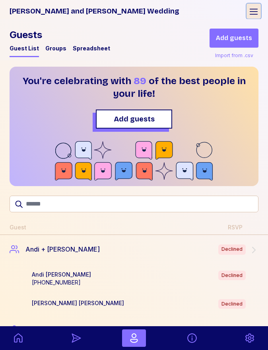
click at [251, 11] on icon "button" at bounding box center [254, 12] width 10 height 10
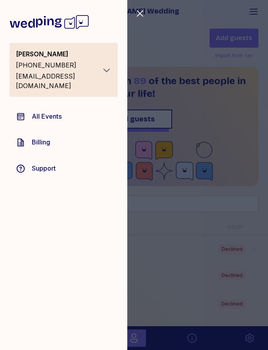
click at [55, 112] on span "All Events" at bounding box center [47, 117] width 30 height 10
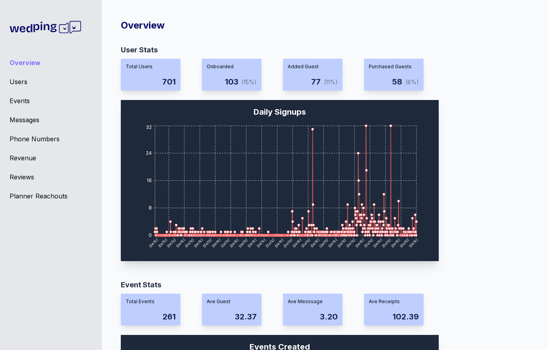
click at [24, 120] on div "Messages" at bounding box center [51, 120] width 83 height 10
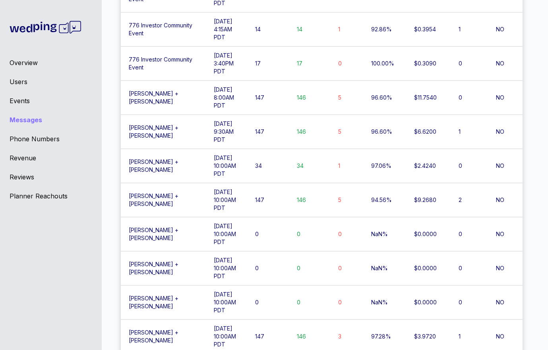
scroll to position [2132, 0]
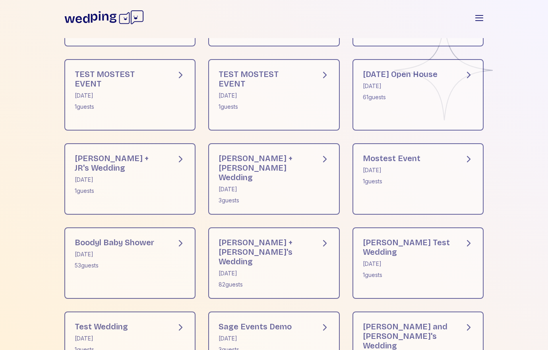
scroll to position [250, 0]
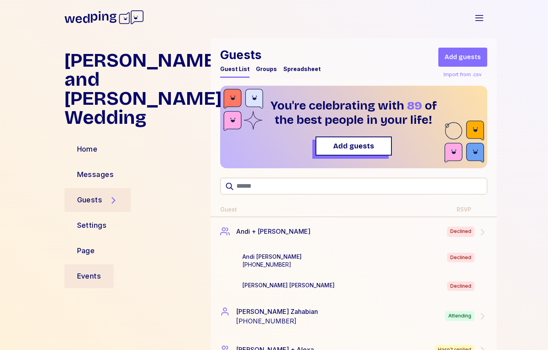
click at [96, 271] on div "Events" at bounding box center [89, 276] width 24 height 11
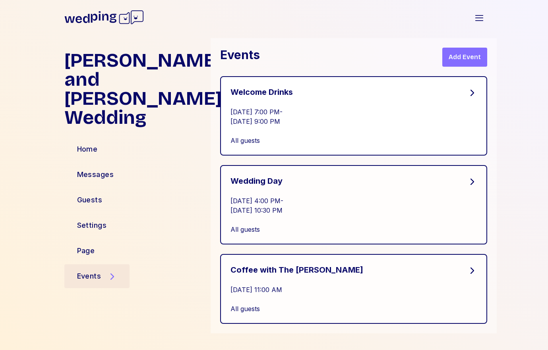
click at [272, 119] on div "[DATE] 7:00 PM - [DATE] 9:00 PM" at bounding box center [353, 116] width 246 height 19
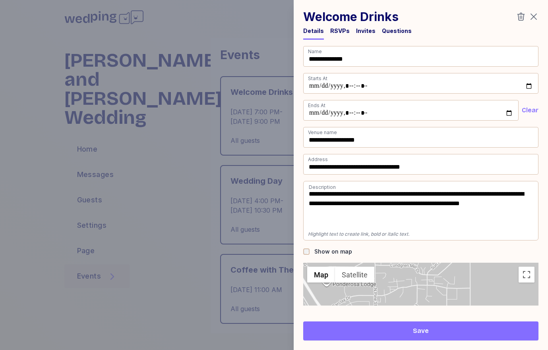
click at [340, 37] on div "RSVPs" at bounding box center [339, 33] width 19 height 13
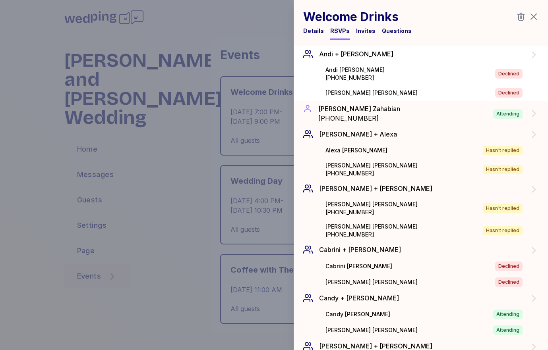
click at [347, 75] on div "[PHONE_NUMBER]" at bounding box center [354, 78] width 59 height 8
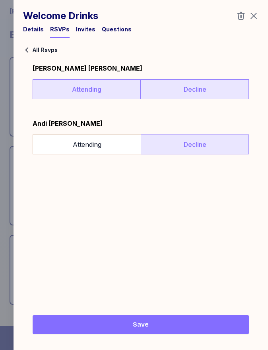
click at [79, 84] on label "Attending" at bounding box center [87, 89] width 108 height 20
click at [142, 86] on label "Decline" at bounding box center [195, 89] width 108 height 20
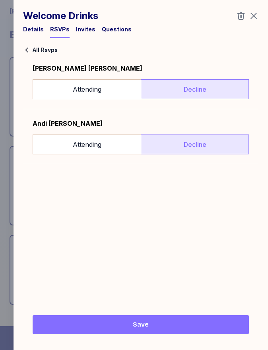
click at [153, 332] on button "Save" at bounding box center [141, 324] width 216 height 19
click at [33, 47] on span "All Rsvps" at bounding box center [45, 50] width 25 height 6
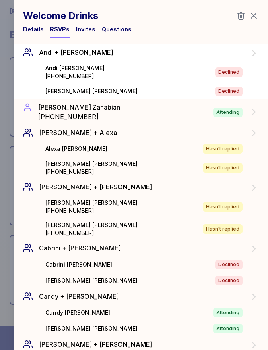
click at [133, 77] on div "[PERSON_NAME] [PHONE_NUMBER] Declined" at bounding box center [153, 72] width 216 height 16
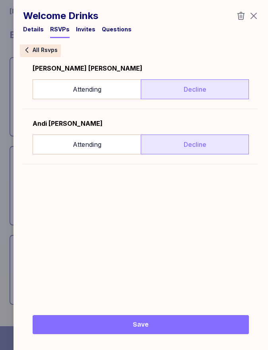
click at [46, 49] on span "All Rsvps" at bounding box center [45, 50] width 25 height 6
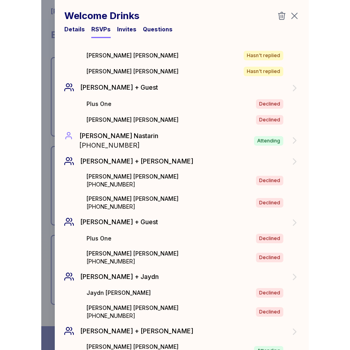
scroll to position [565, 0]
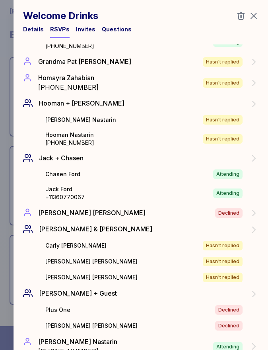
click at [258, 19] on div "Welcome Drinks Details RSVPs Invites Questions" at bounding box center [141, 19] width 254 height 38
click at [257, 18] on icon "button" at bounding box center [254, 16] width 10 height 10
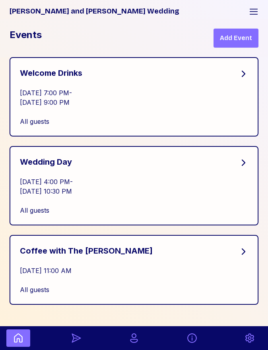
click at [15, 342] on icon at bounding box center [18, 338] width 11 height 11
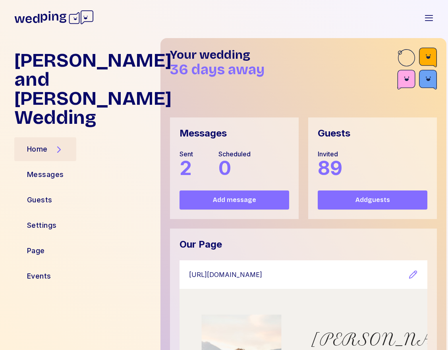
click at [68, 191] on div "Guests" at bounding box center [84, 200] width 140 height 19
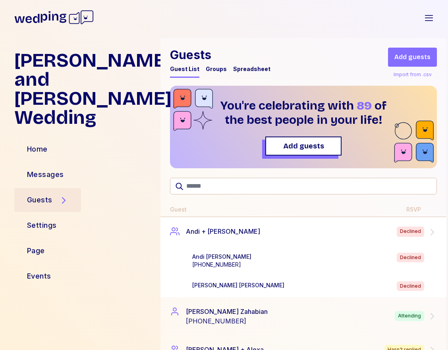
click at [249, 245] on div "Andi + Marty Declined" at bounding box center [303, 231] width 286 height 29
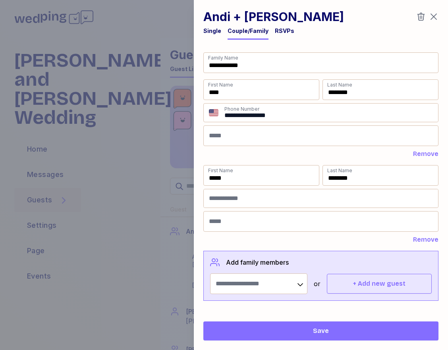
click at [286, 31] on div "RSVPs" at bounding box center [284, 31] width 19 height 8
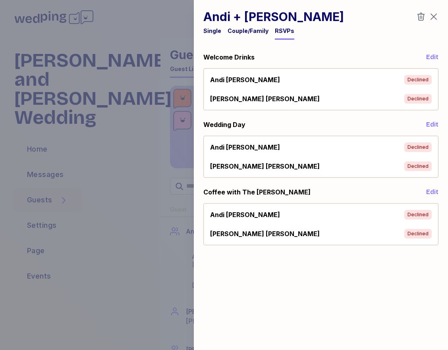
click at [350, 85] on div "[PERSON_NAME] Declined" at bounding box center [321, 80] width 228 height 16
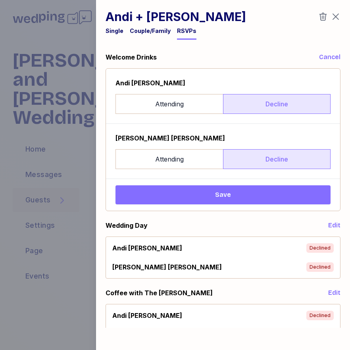
click at [274, 191] on span "Save" at bounding box center [223, 195] width 203 height 10
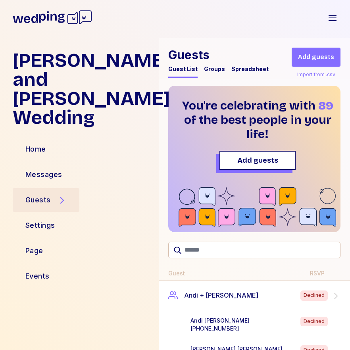
click at [199, 330] on div "[PHONE_NUMBER]" at bounding box center [220, 329] width 59 height 8
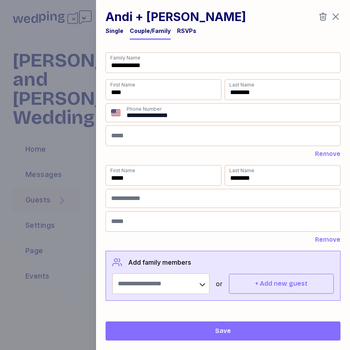
click at [181, 32] on div "RSVPs" at bounding box center [186, 31] width 19 height 8
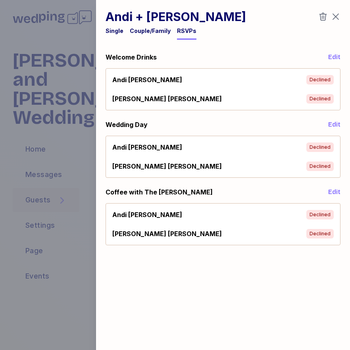
click at [212, 81] on div "[PERSON_NAME] Declined" at bounding box center [223, 80] width 222 height 10
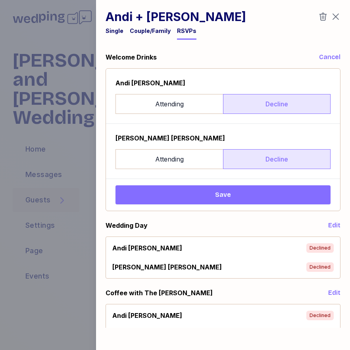
click at [210, 185] on div "[PERSON_NAME] Attending Decline [PERSON_NAME] Attending Decline Save" at bounding box center [223, 140] width 234 height 142
click at [209, 195] on span "Save" at bounding box center [223, 195] width 203 height 10
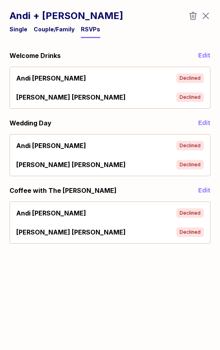
click at [203, 15] on icon "button" at bounding box center [206, 16] width 10 height 10
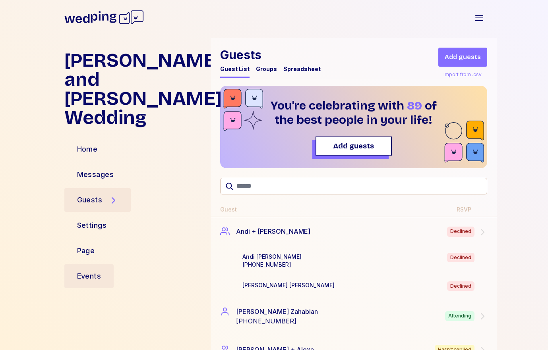
click at [95, 271] on div "Events" at bounding box center [89, 276] width 24 height 11
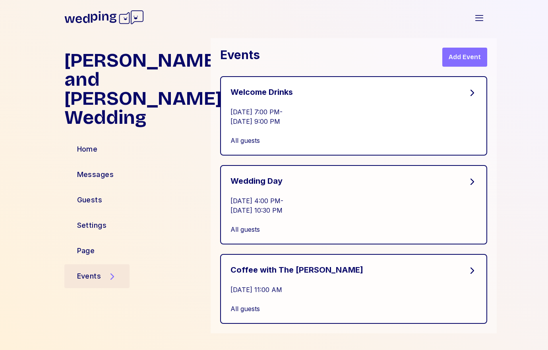
click at [325, 112] on div "[DATE] 7:00 PM - [DATE] 9:00 PM" at bounding box center [353, 116] width 246 height 19
click at [279, 122] on div "[DATE] 7:00 PM - [DATE] 9:00 PM" at bounding box center [353, 116] width 246 height 19
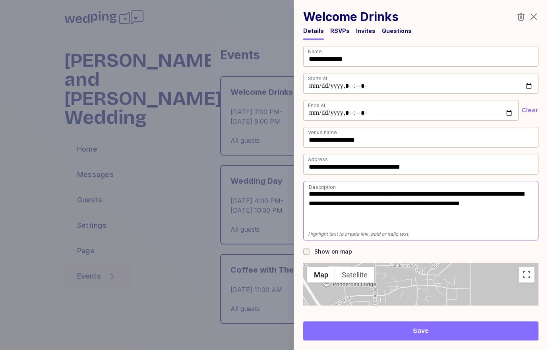
click at [339, 33] on div "RSVPs" at bounding box center [339, 31] width 19 height 8
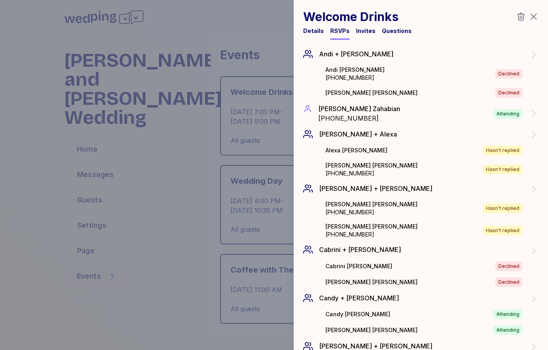
click at [223, 143] on div at bounding box center [274, 175] width 548 height 350
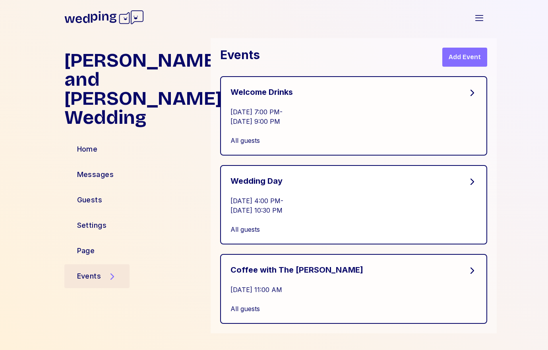
click at [276, 212] on div "[DATE] 4:00 PM - [DATE] 10:30 PM" at bounding box center [353, 205] width 246 height 19
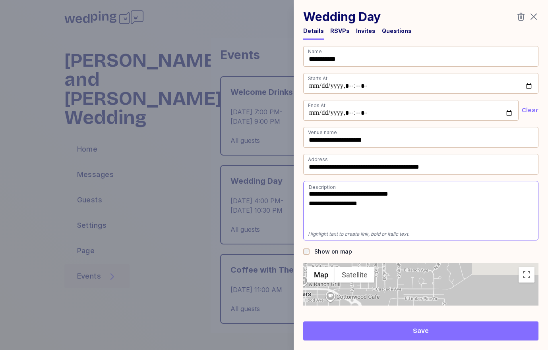
click at [337, 29] on div "RSVPs" at bounding box center [339, 31] width 19 height 8
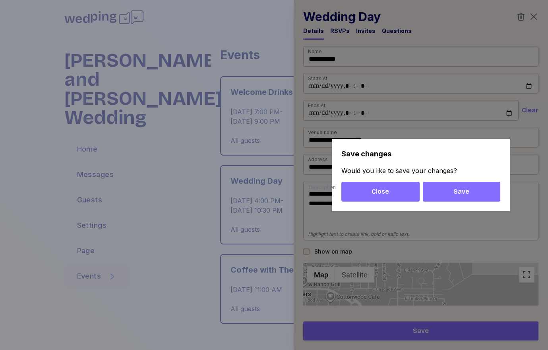
click at [411, 196] on span "Close" at bounding box center [380, 192] width 65 height 10
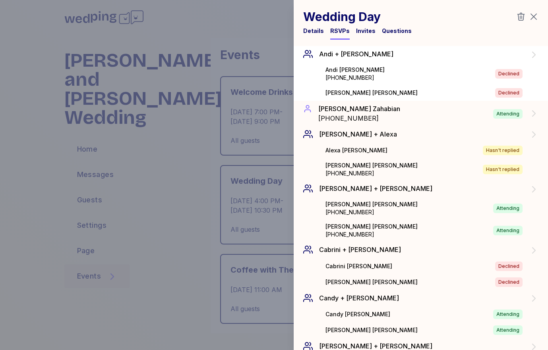
click at [363, 88] on div "[PERSON_NAME] Declined" at bounding box center [433, 93] width 216 height 10
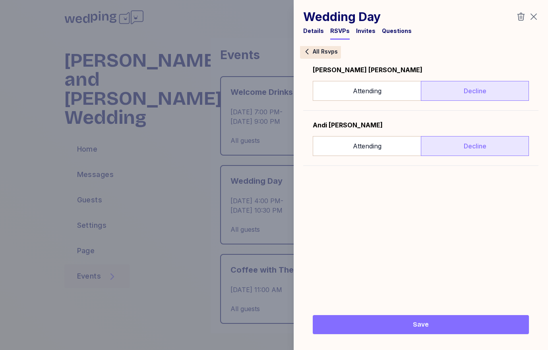
click at [324, 52] on span "All Rsvps" at bounding box center [325, 52] width 25 height 6
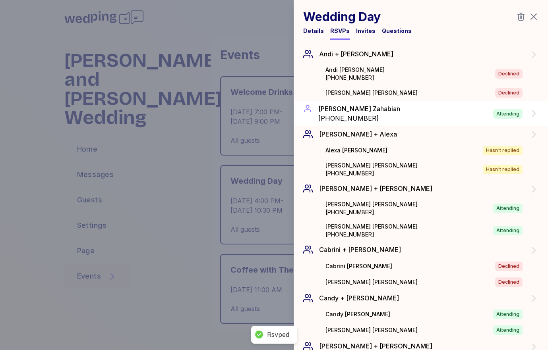
click at [333, 110] on div "[PERSON_NAME]" at bounding box center [359, 109] width 82 height 10
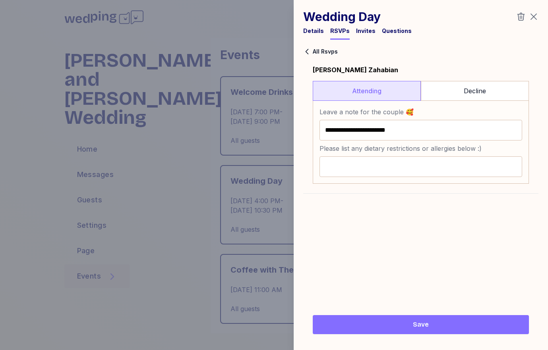
click at [271, 146] on div at bounding box center [274, 175] width 548 height 350
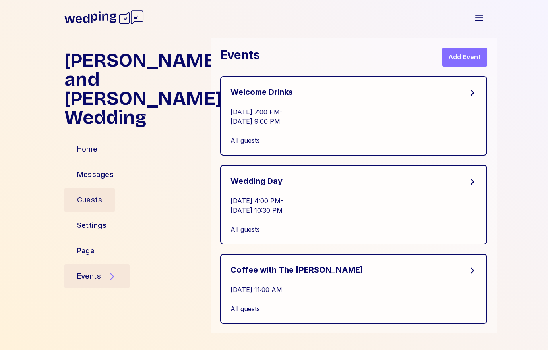
click at [109, 188] on div "Guests" at bounding box center [89, 200] width 51 height 24
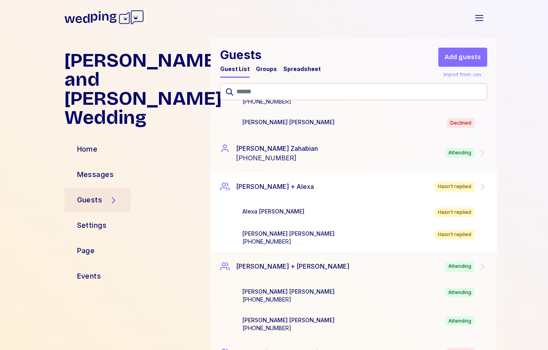
scroll to position [162, 0]
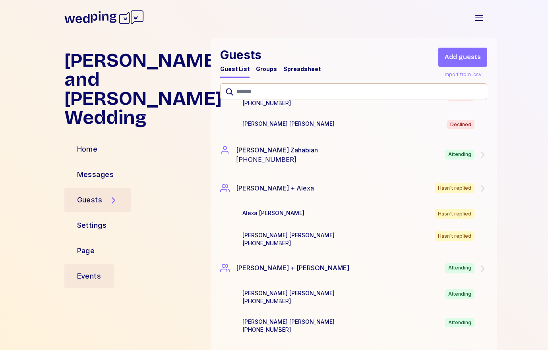
click at [88, 265] on div "Events" at bounding box center [89, 277] width 50 height 24
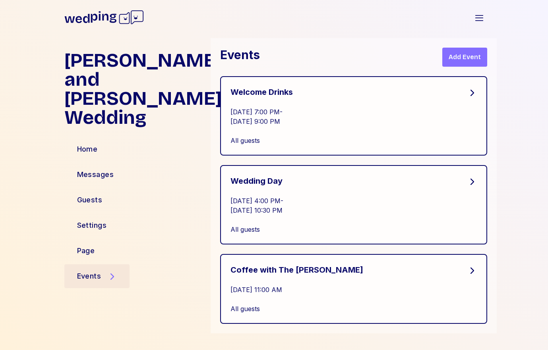
scroll to position [0, 0]
click at [326, 139] on div "All guests" at bounding box center [353, 141] width 246 height 10
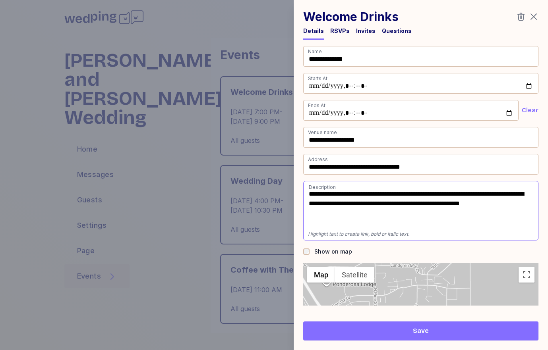
click at [338, 27] on div "RSVPs" at bounding box center [339, 31] width 19 height 8
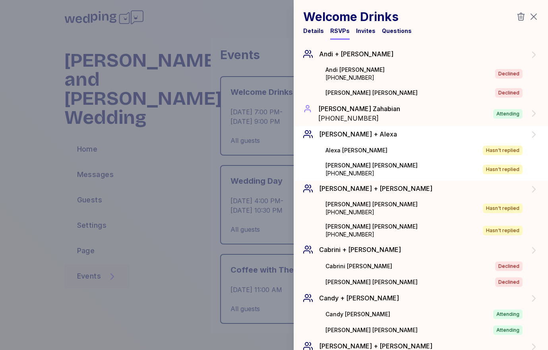
click at [351, 155] on div "[PERSON_NAME] Hasn't replied" at bounding box center [433, 151] width 229 height 16
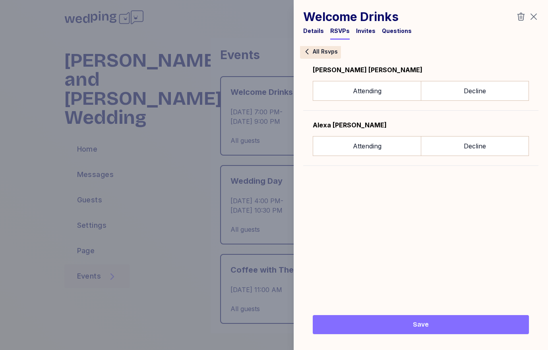
click at [326, 49] on span "All Rsvps" at bounding box center [325, 52] width 25 height 6
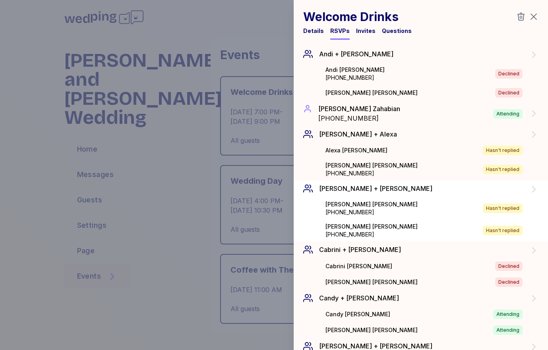
click at [324, 203] on div "[PERSON_NAME] [PHONE_NUMBER] Hasn't replied" at bounding box center [433, 208] width 229 height 22
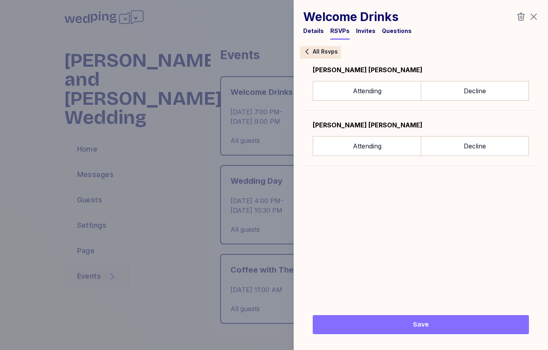
click at [326, 49] on span "All Rsvps" at bounding box center [325, 52] width 25 height 6
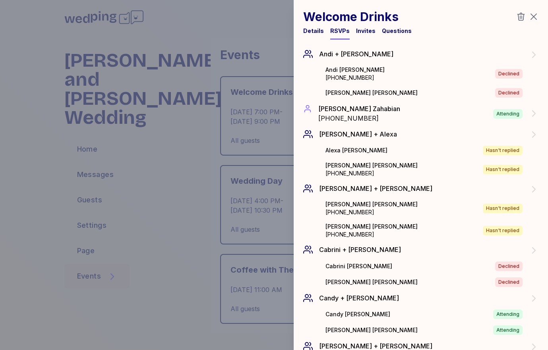
click at [222, 172] on div at bounding box center [274, 175] width 548 height 350
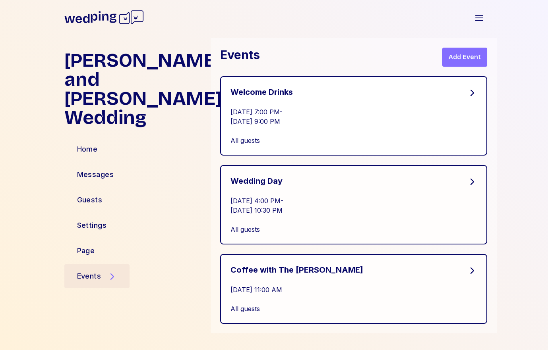
click at [301, 141] on div "All guests" at bounding box center [353, 141] width 246 height 10
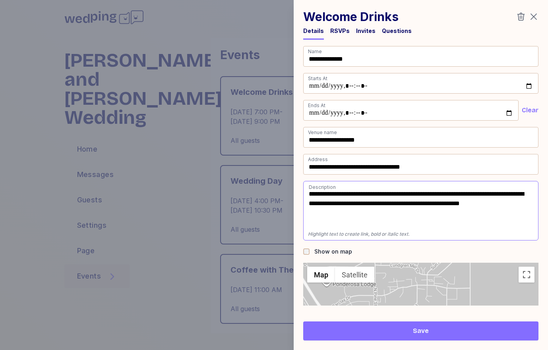
click at [261, 158] on div at bounding box center [274, 175] width 548 height 350
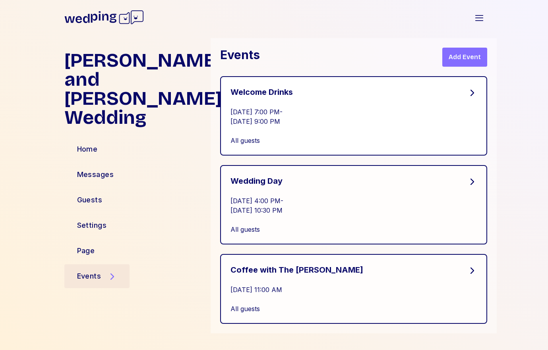
click at [268, 137] on div "All guests" at bounding box center [353, 141] width 246 height 10
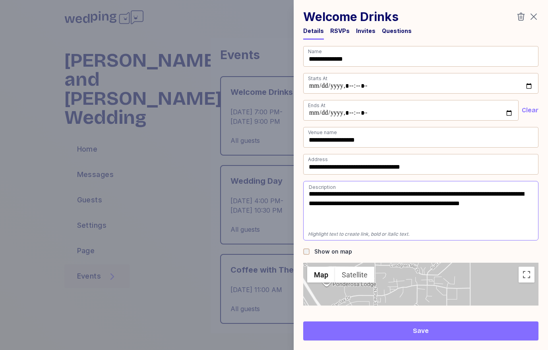
click at [338, 37] on div "RSVPs" at bounding box center [339, 33] width 19 height 13
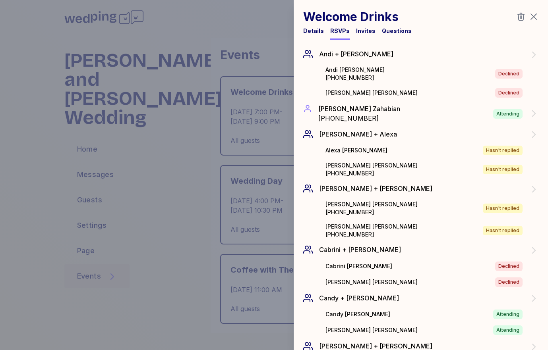
click at [221, 182] on div at bounding box center [274, 175] width 548 height 350
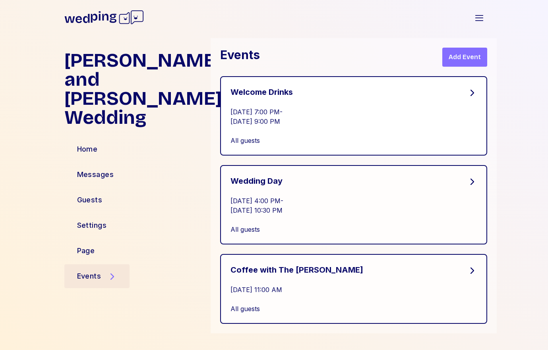
click at [300, 118] on div "[DATE] 7:00 PM - [DATE] 9:00 PM" at bounding box center [353, 116] width 246 height 19
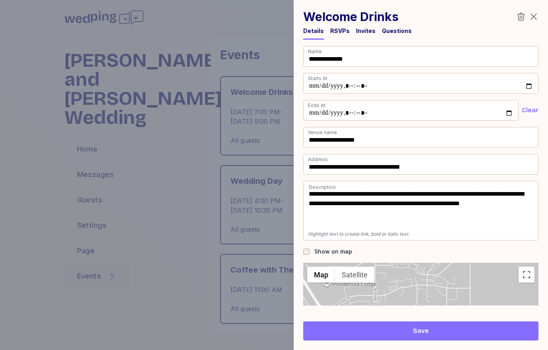
click at [270, 136] on div at bounding box center [274, 175] width 548 height 350
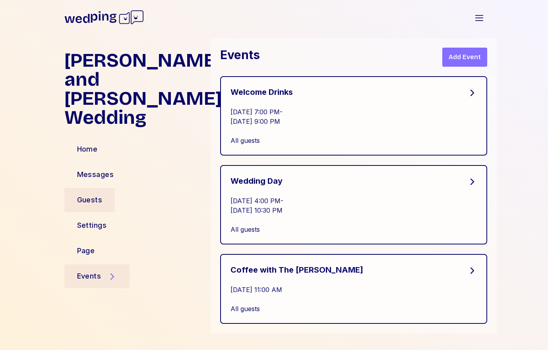
click at [97, 195] on div "Guests" at bounding box center [89, 200] width 25 height 11
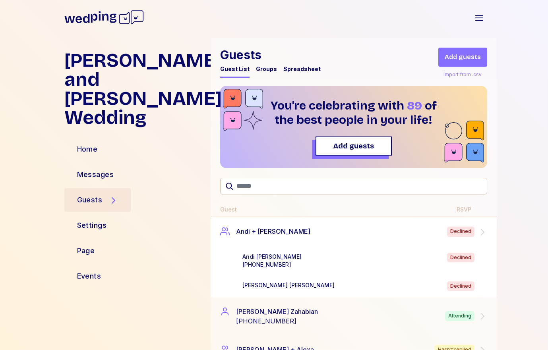
click at [310, 264] on div "[PERSON_NAME] [PHONE_NUMBER] Declined" at bounding box center [366, 261] width 248 height 16
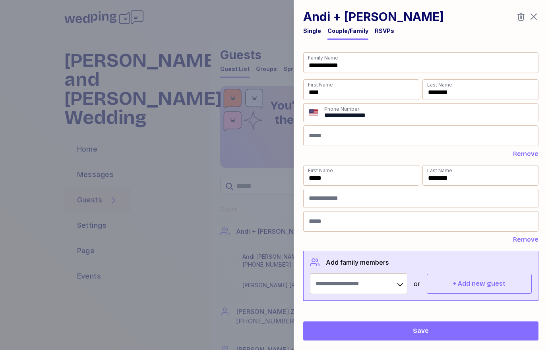
click at [375, 29] on div "RSVPs" at bounding box center [384, 31] width 19 height 8
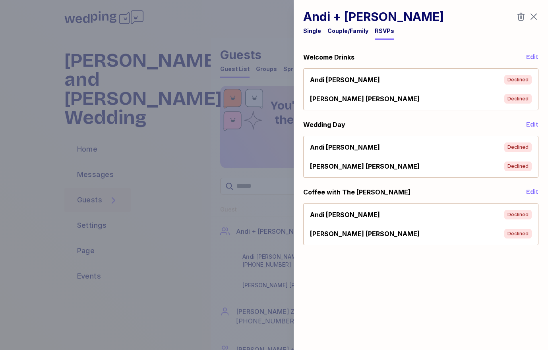
click at [396, 95] on div "[PERSON_NAME] Declined" at bounding box center [421, 99] width 222 height 10
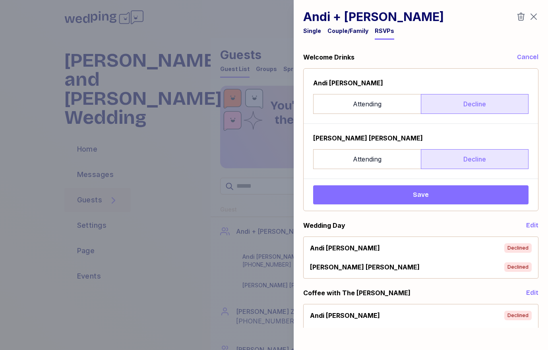
click at [403, 202] on button "Save" at bounding box center [420, 194] width 215 height 19
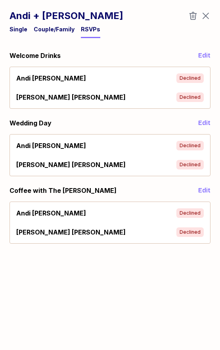
click at [134, 80] on div "[PERSON_NAME] Declined" at bounding box center [110, 78] width 188 height 10
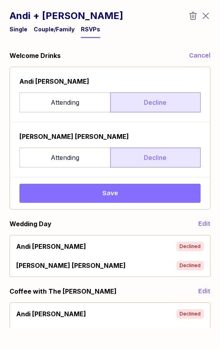
click at [121, 203] on button "Save" at bounding box center [110, 193] width 182 height 19
